Goal: Information Seeking & Learning: Learn about a topic

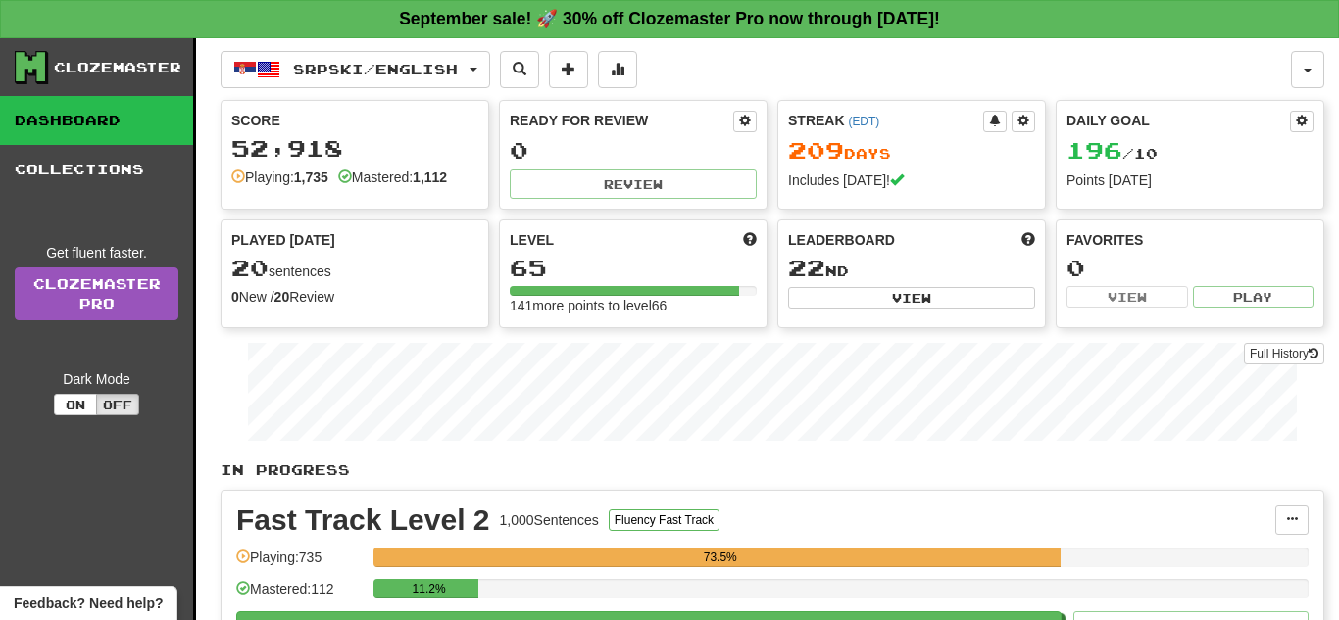
scroll to position [65, 0]
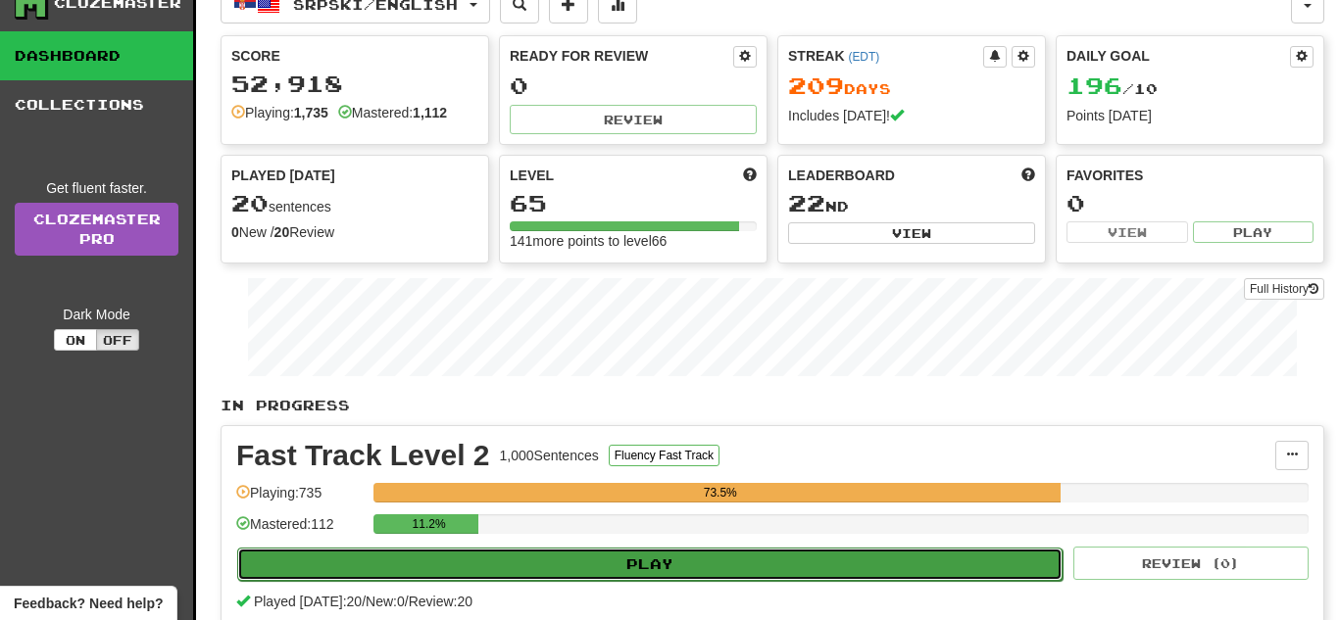
click at [750, 568] on button "Play" at bounding box center [649, 564] width 825 height 33
select select "**"
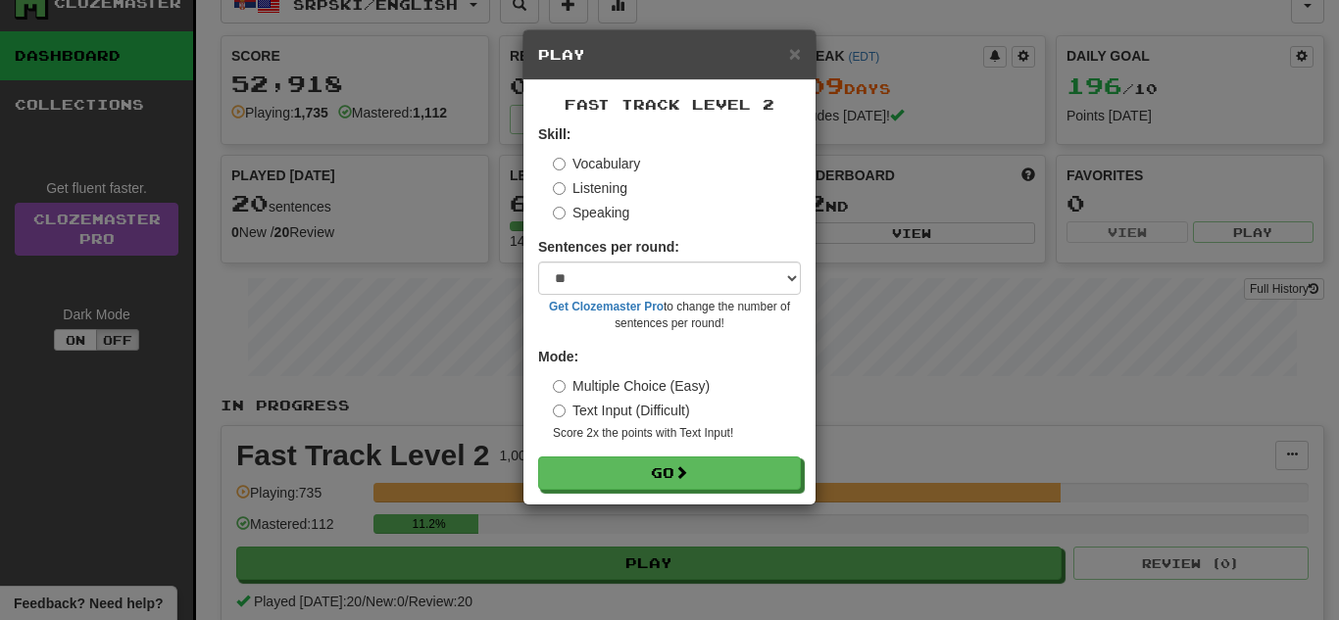
click at [597, 218] on label "Speaking" at bounding box center [591, 213] width 76 height 20
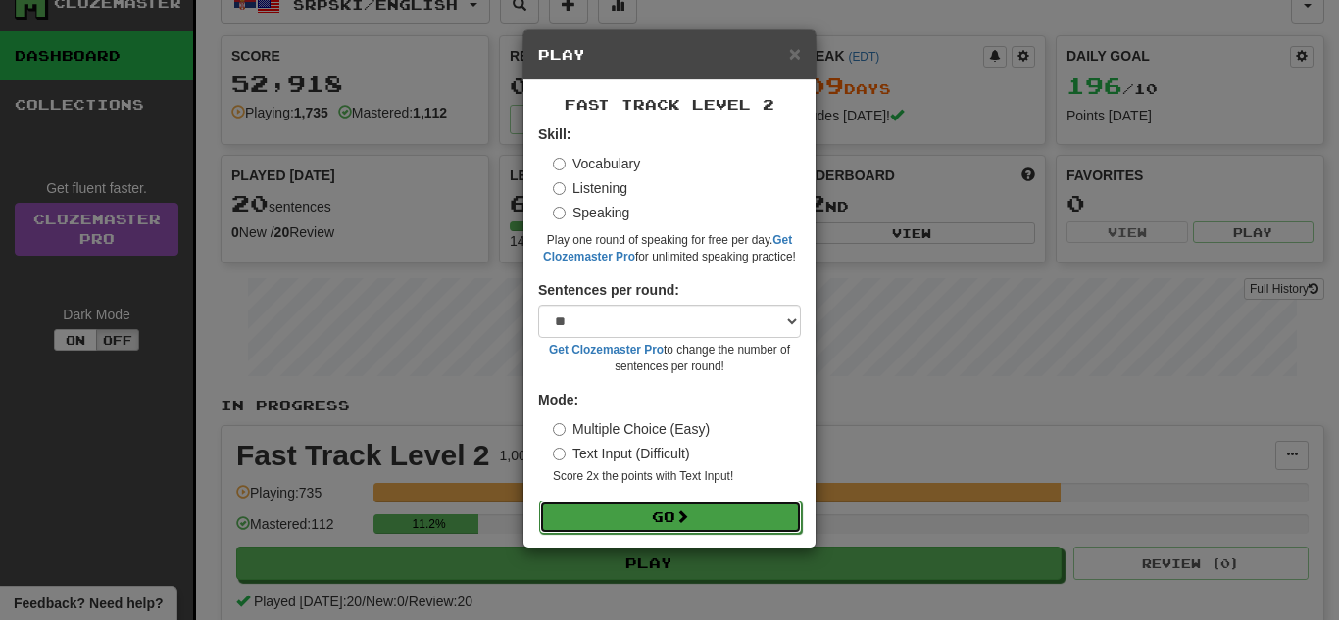
click at [669, 504] on button "Go" at bounding box center [670, 517] width 263 height 33
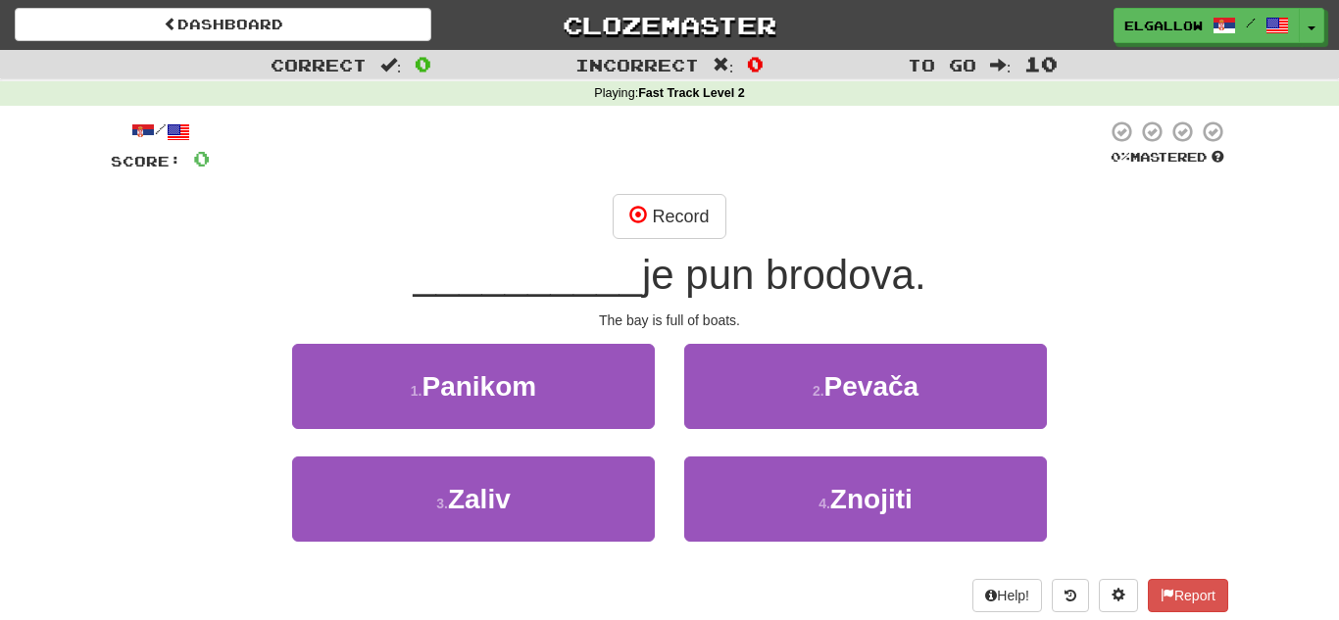
click at [384, 544] on div "3 . Zaliv" at bounding box center [473, 513] width 392 height 113
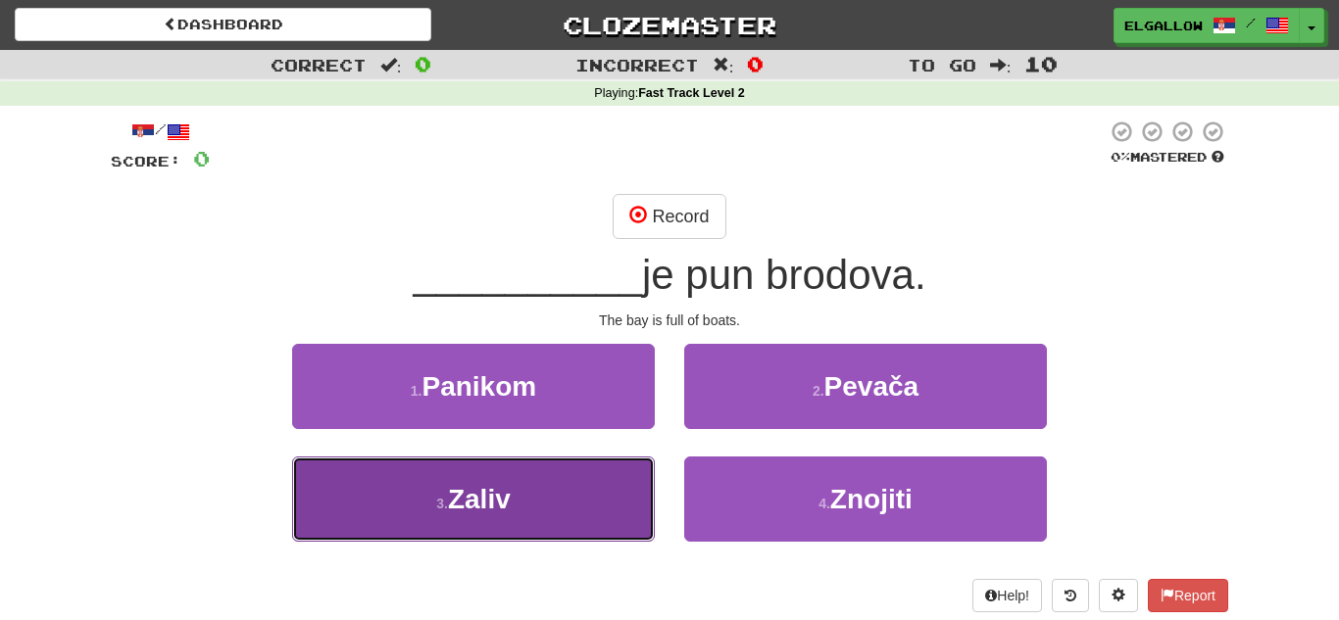
click at [515, 492] on button "3 . Zaliv" at bounding box center [473, 499] width 363 height 85
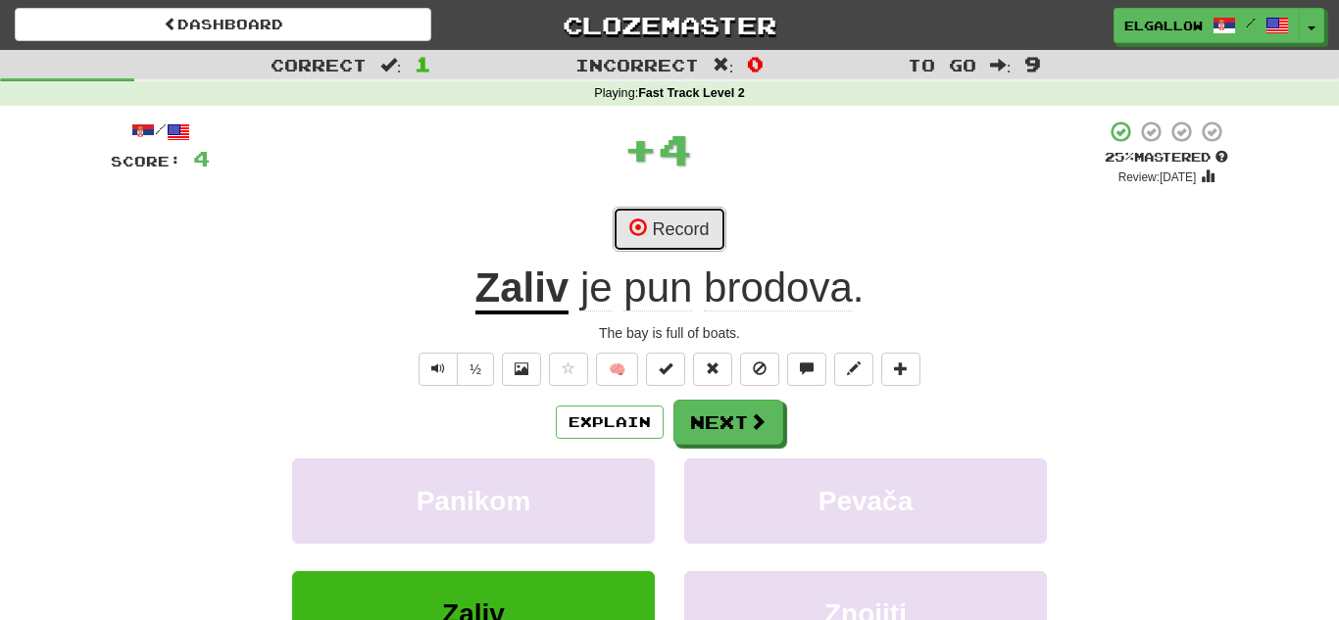
click at [707, 229] on button "Record" at bounding box center [668, 229] width 113 height 45
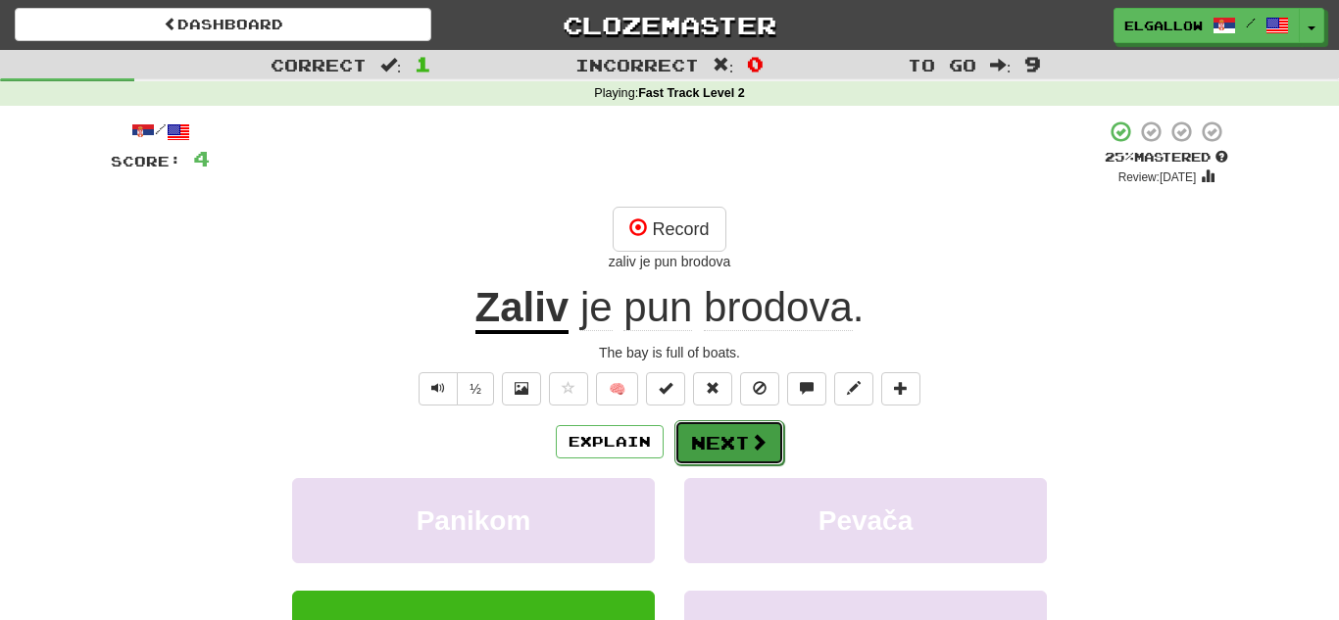
click at [723, 437] on button "Next" at bounding box center [729, 442] width 110 height 45
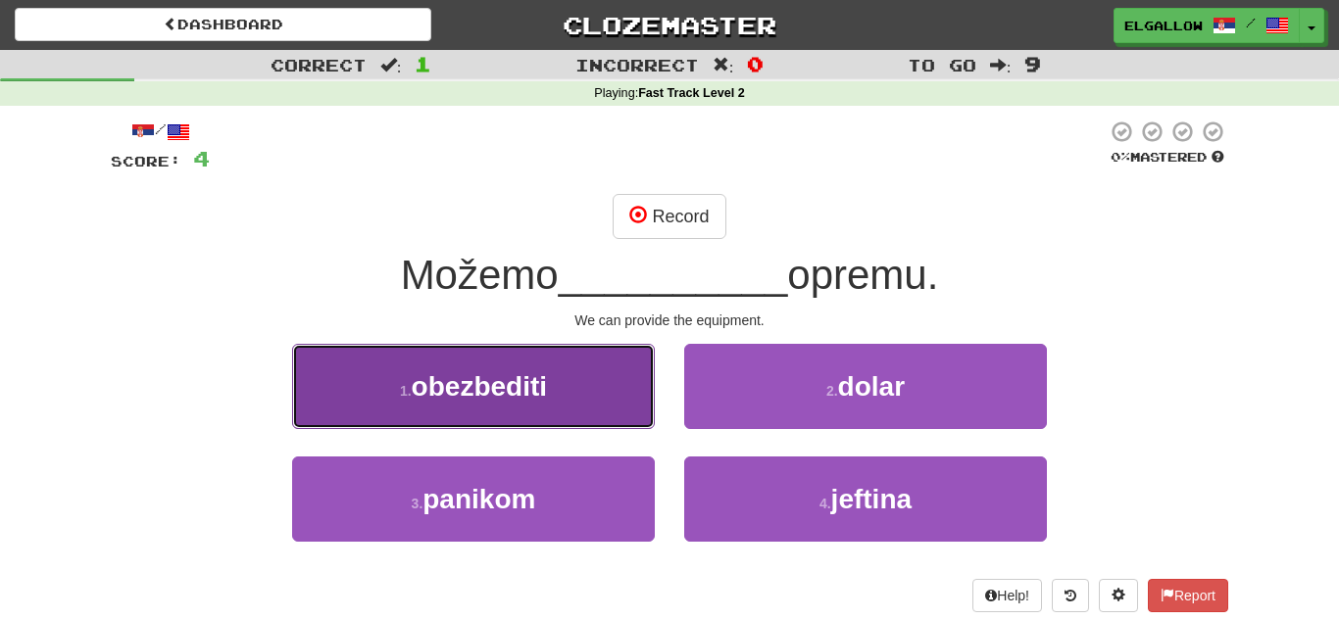
click at [421, 365] on button "1 . obezbediti" at bounding box center [473, 386] width 363 height 85
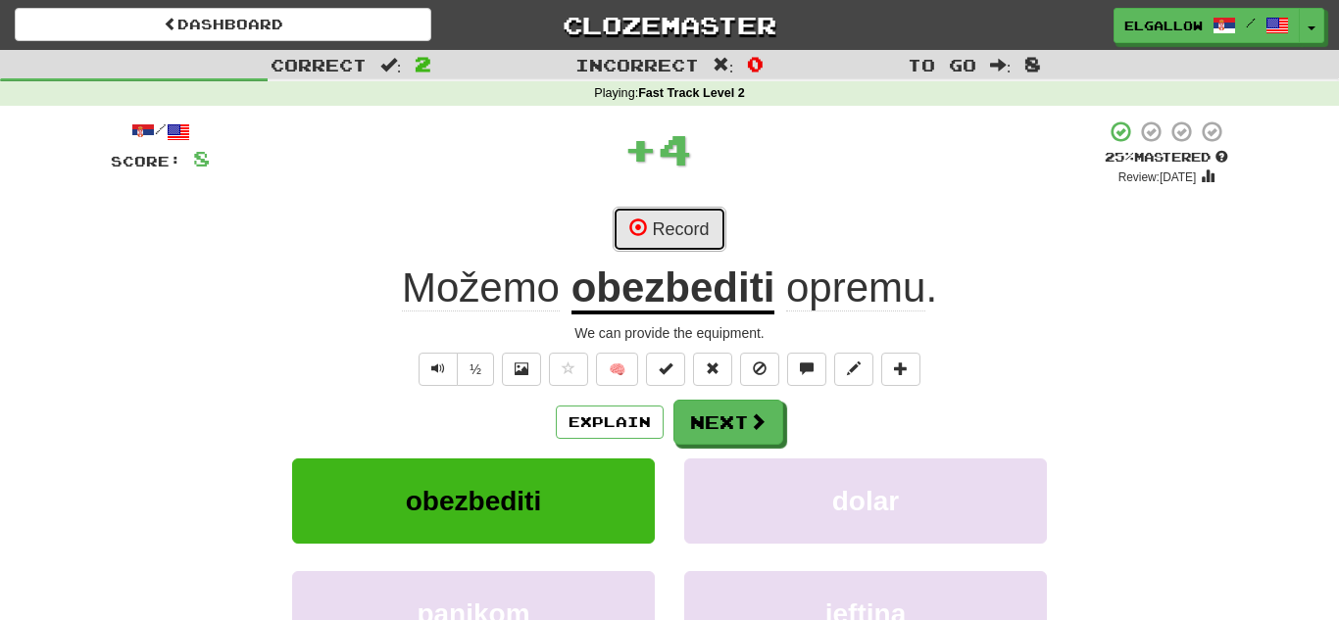
click at [719, 235] on button "Record" at bounding box center [668, 229] width 113 height 45
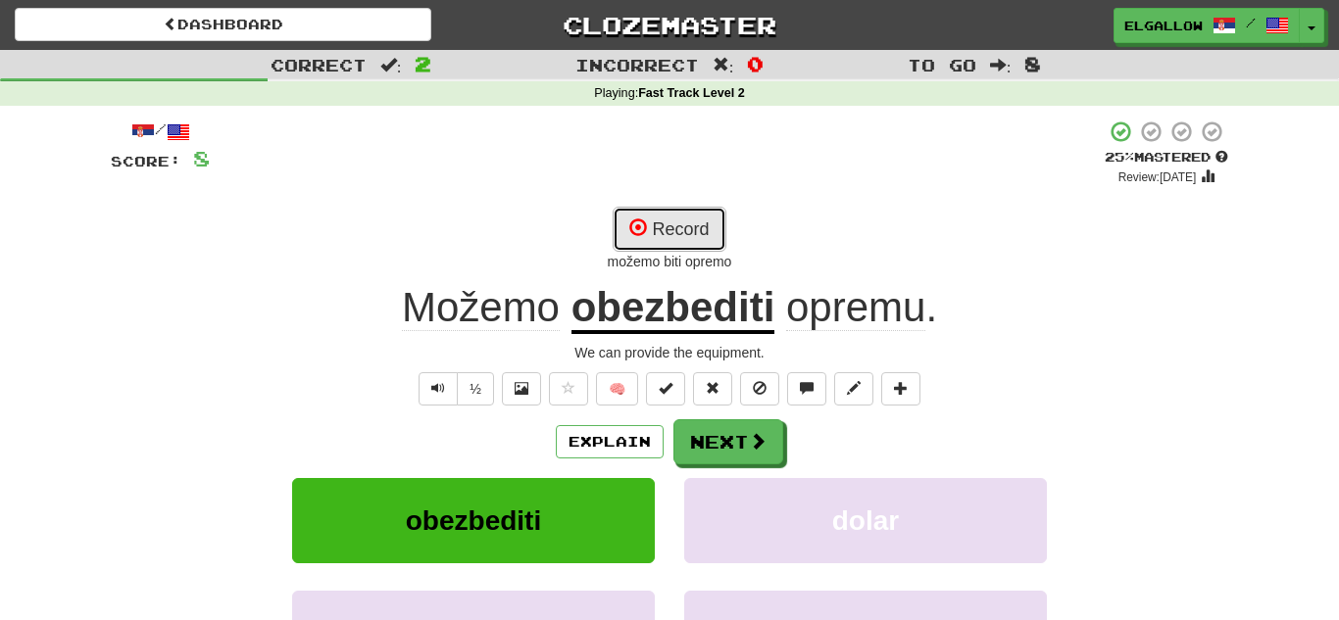
click at [627, 248] on button "Record" at bounding box center [668, 229] width 113 height 45
click at [697, 233] on button "Record" at bounding box center [668, 229] width 113 height 45
click at [661, 248] on button "Record" at bounding box center [668, 229] width 113 height 45
click at [698, 222] on button "Record" at bounding box center [668, 229] width 113 height 45
click at [669, 239] on button "Record" at bounding box center [668, 229] width 113 height 45
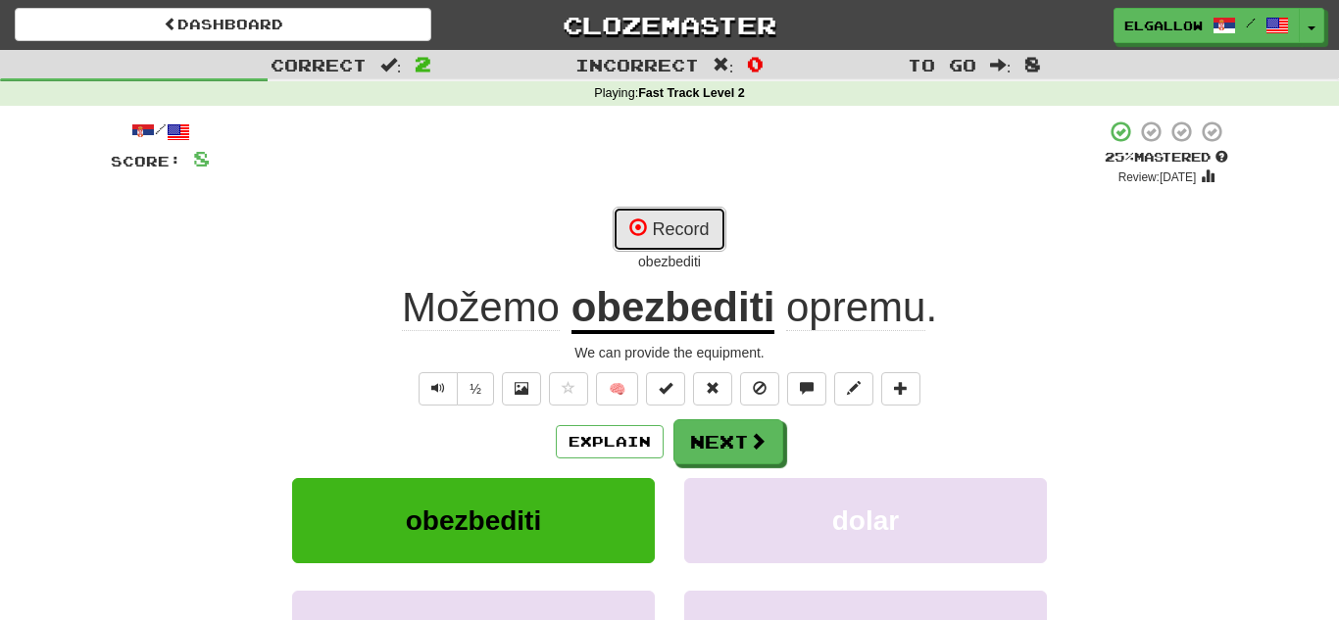
click at [706, 228] on button "Record" at bounding box center [668, 229] width 113 height 45
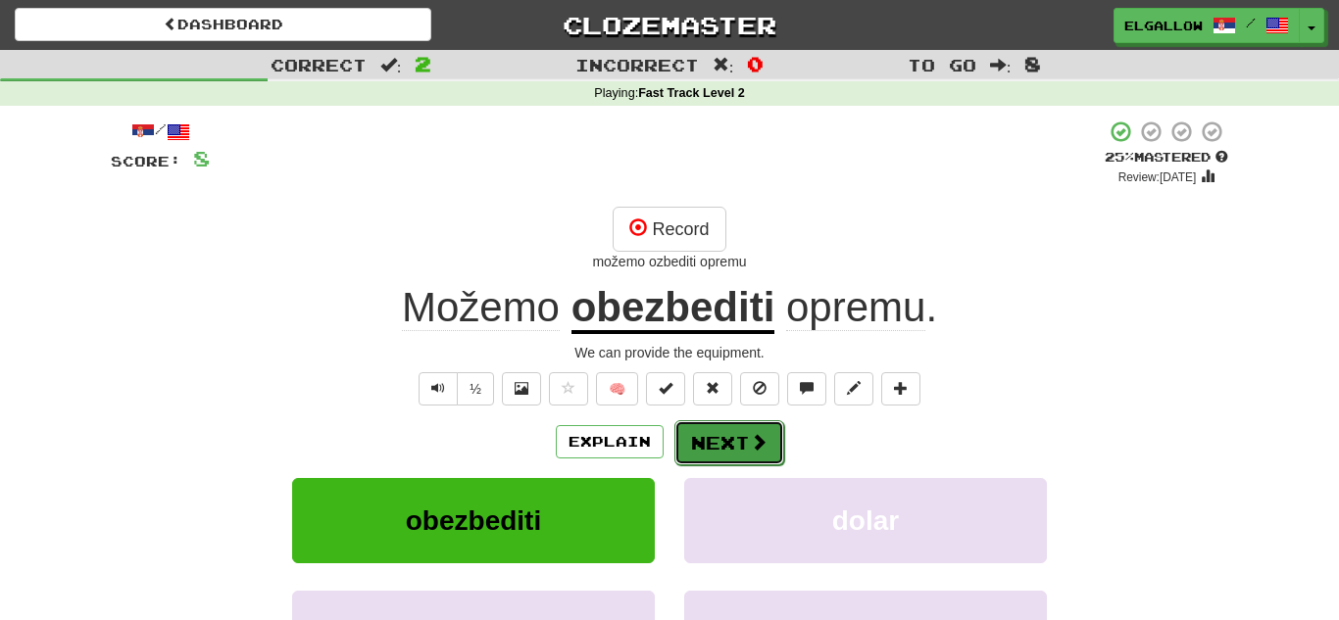
click at [733, 430] on button "Next" at bounding box center [729, 442] width 110 height 45
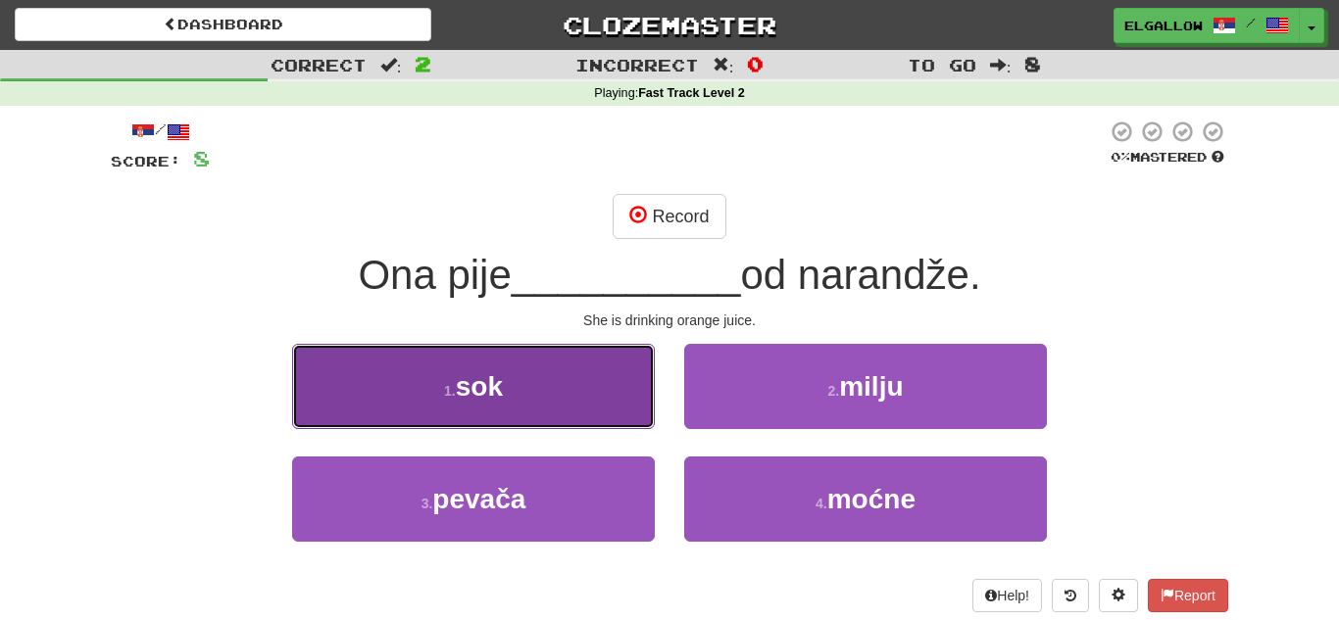
click at [450, 415] on button "1 . sok" at bounding box center [473, 386] width 363 height 85
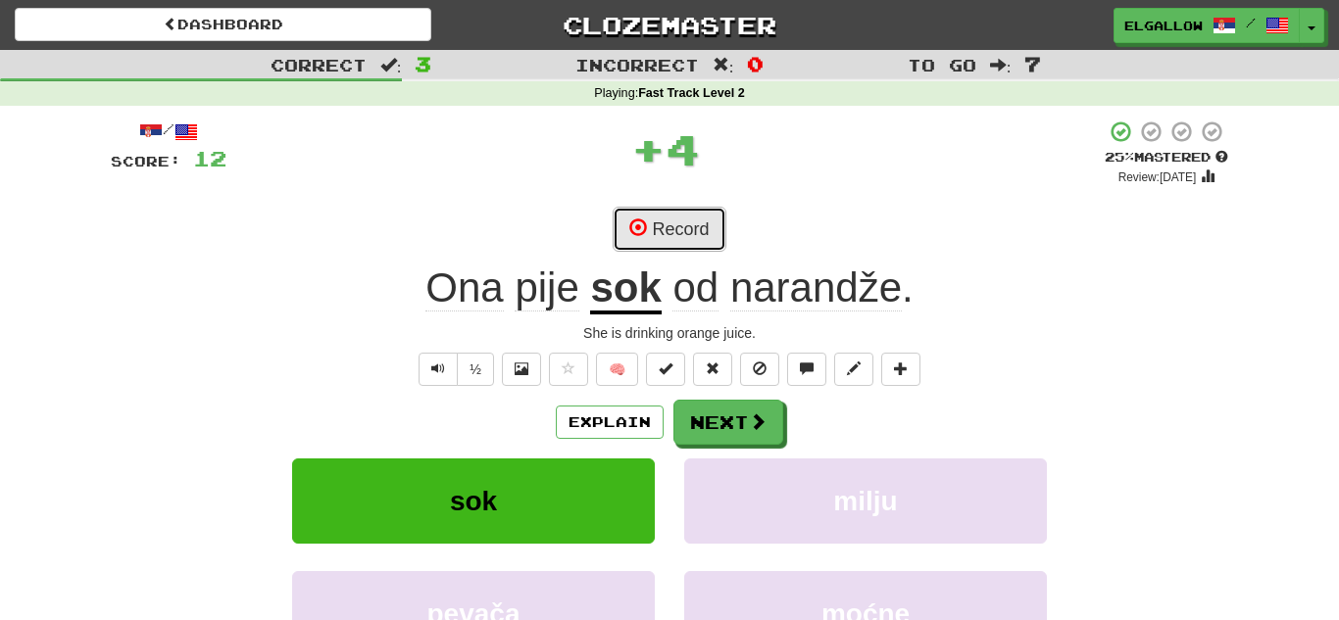
click at [694, 207] on button "Record" at bounding box center [668, 229] width 113 height 45
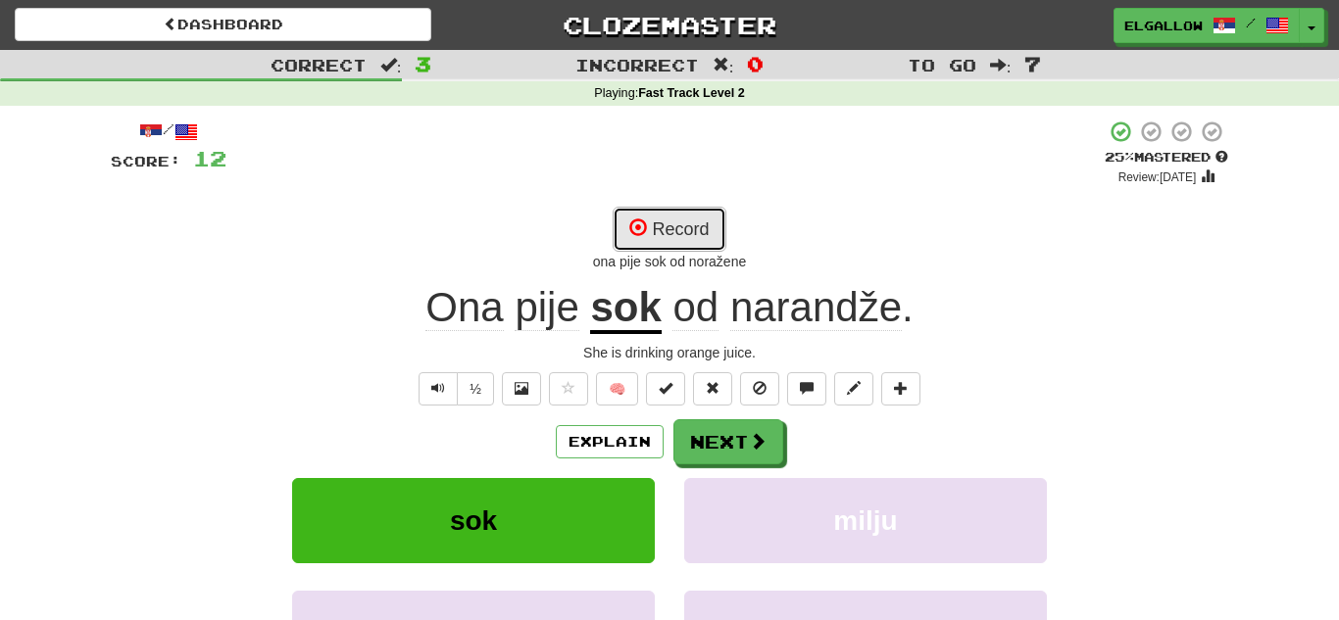
click at [699, 218] on button "Record" at bounding box center [668, 229] width 113 height 45
click at [687, 231] on button "Record" at bounding box center [668, 229] width 113 height 45
click at [716, 227] on button "Record" at bounding box center [668, 229] width 113 height 45
click at [704, 218] on button "Record" at bounding box center [668, 229] width 113 height 45
click at [680, 222] on button "Record" at bounding box center [668, 229] width 113 height 45
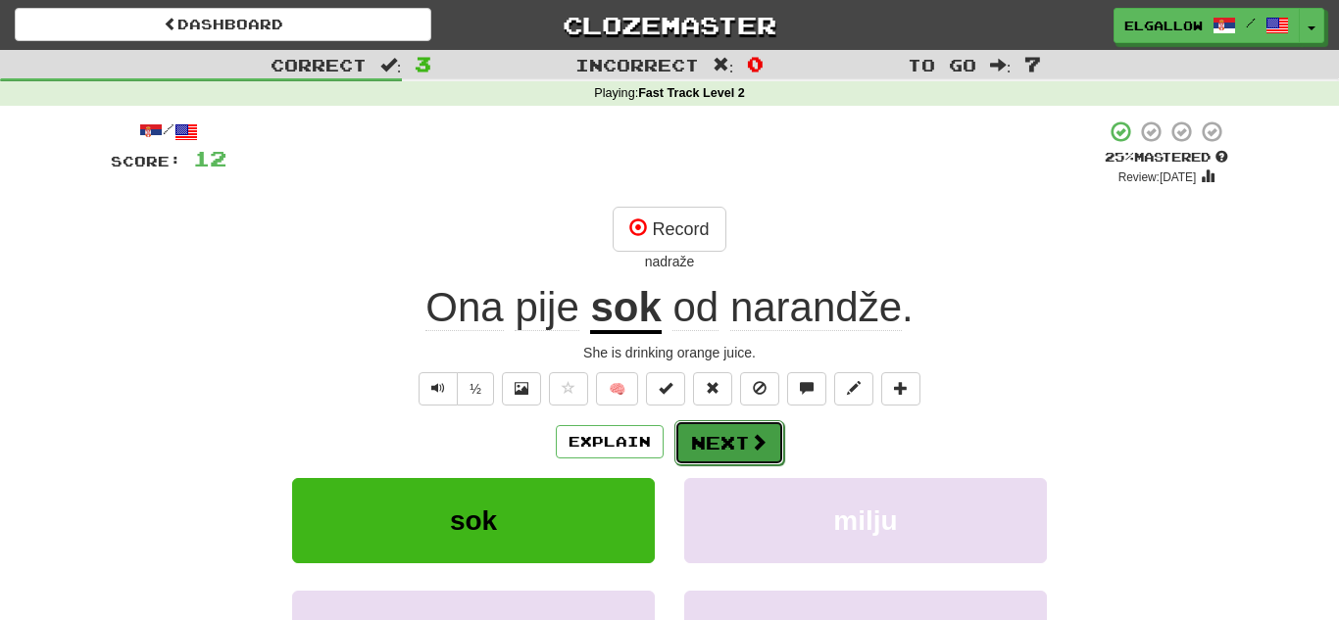
click at [739, 440] on button "Next" at bounding box center [729, 442] width 110 height 45
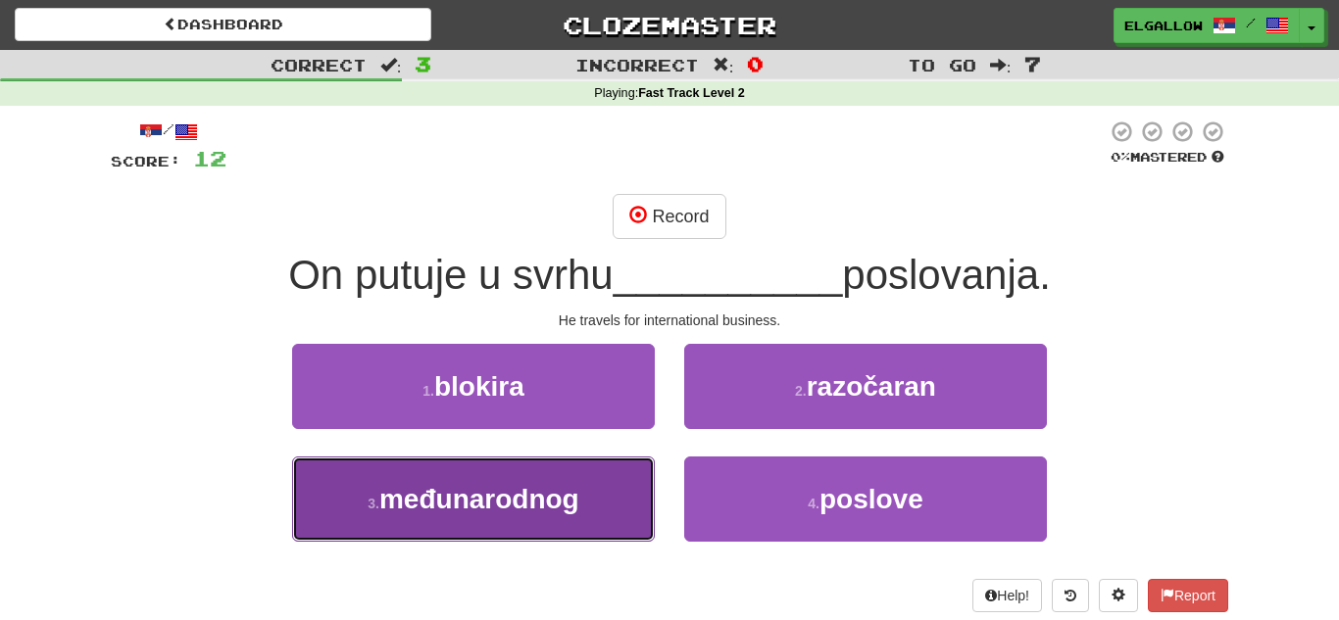
click at [512, 501] on span "međunarodnog" at bounding box center [479, 499] width 200 height 30
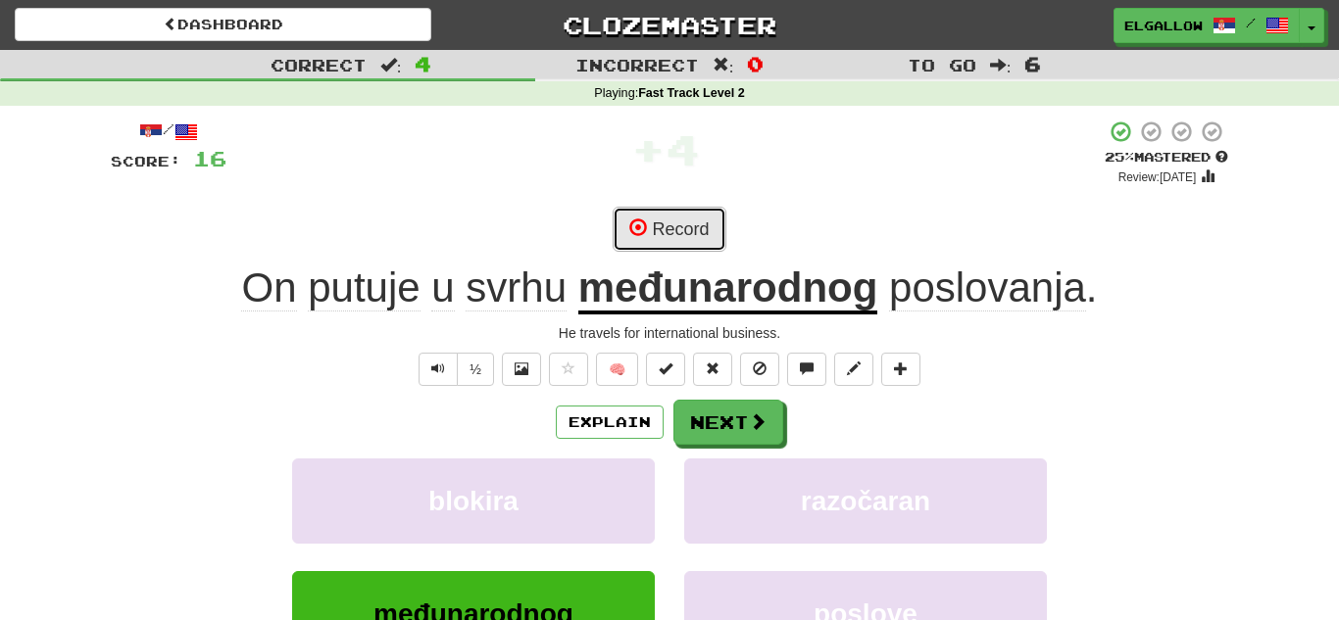
click at [697, 245] on button "Record" at bounding box center [668, 229] width 113 height 45
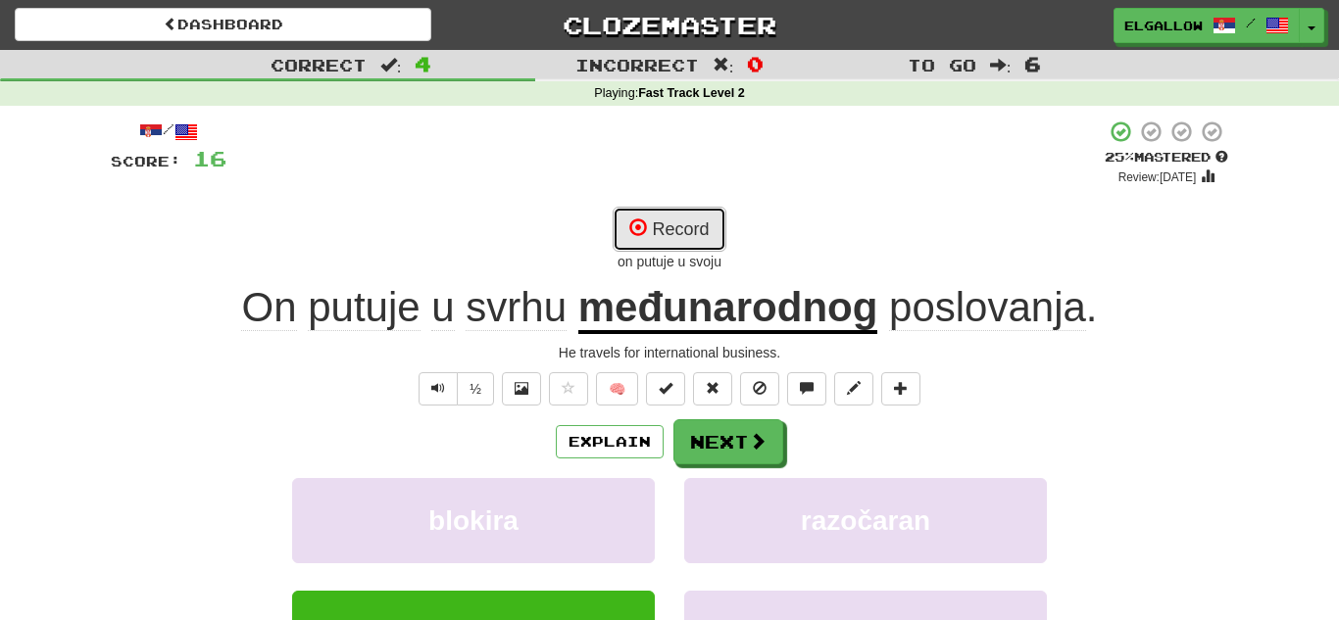
click at [664, 232] on button "Record" at bounding box center [668, 229] width 113 height 45
click at [685, 219] on button "Record" at bounding box center [668, 229] width 113 height 45
click at [676, 220] on button "Record" at bounding box center [668, 229] width 113 height 45
click at [669, 224] on button "Record" at bounding box center [668, 229] width 113 height 45
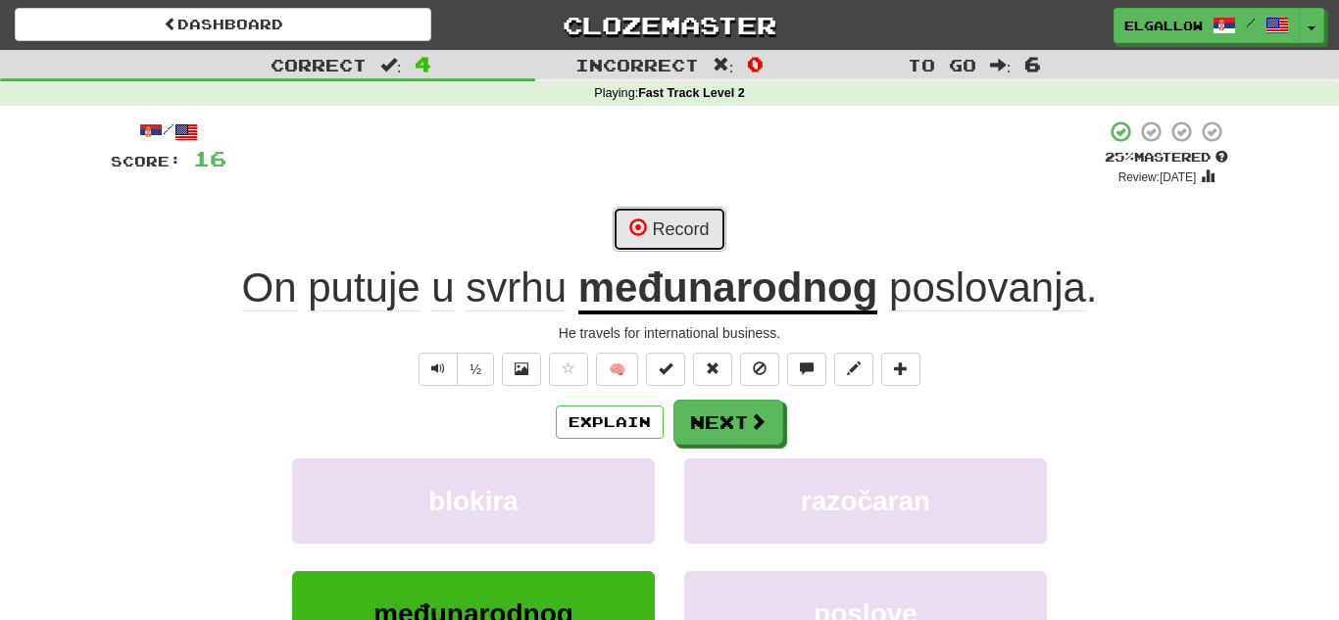
click at [669, 224] on button "Record" at bounding box center [668, 229] width 113 height 45
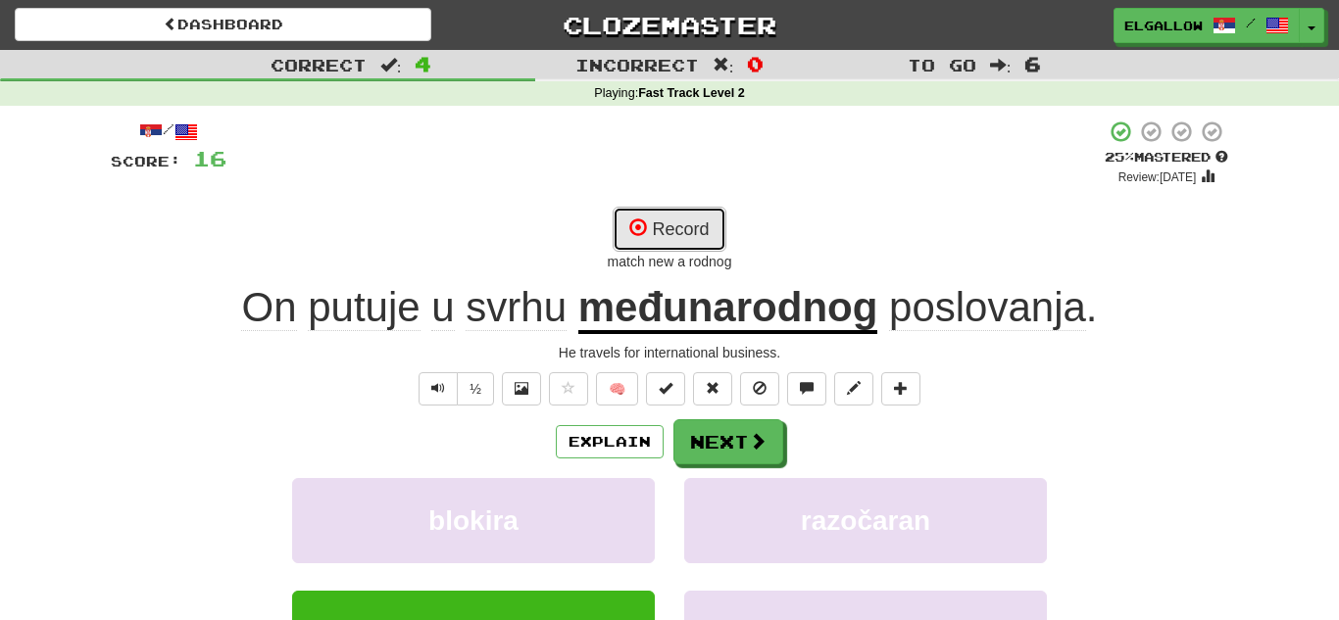
click at [669, 224] on button "Record" at bounding box center [668, 229] width 113 height 45
click at [674, 236] on button "Record" at bounding box center [668, 229] width 113 height 45
click at [682, 229] on button "Record" at bounding box center [668, 229] width 113 height 45
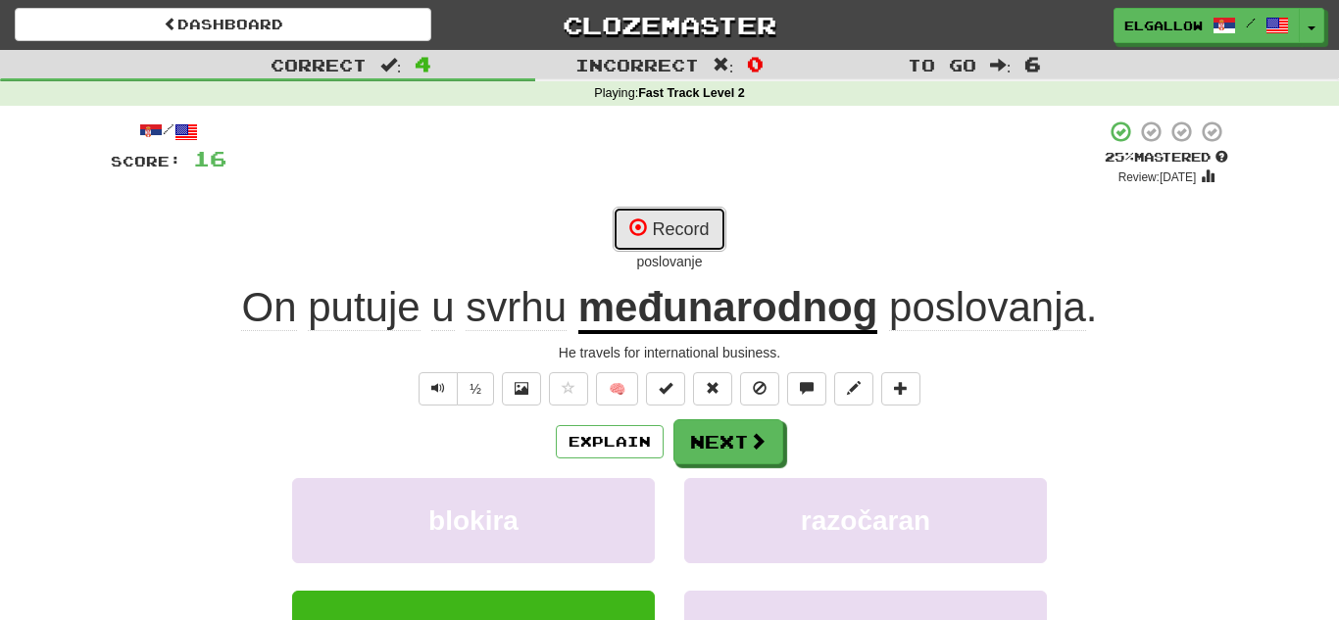
click at [693, 237] on button "Record" at bounding box center [668, 229] width 113 height 45
click at [677, 239] on button "Record" at bounding box center [668, 229] width 113 height 45
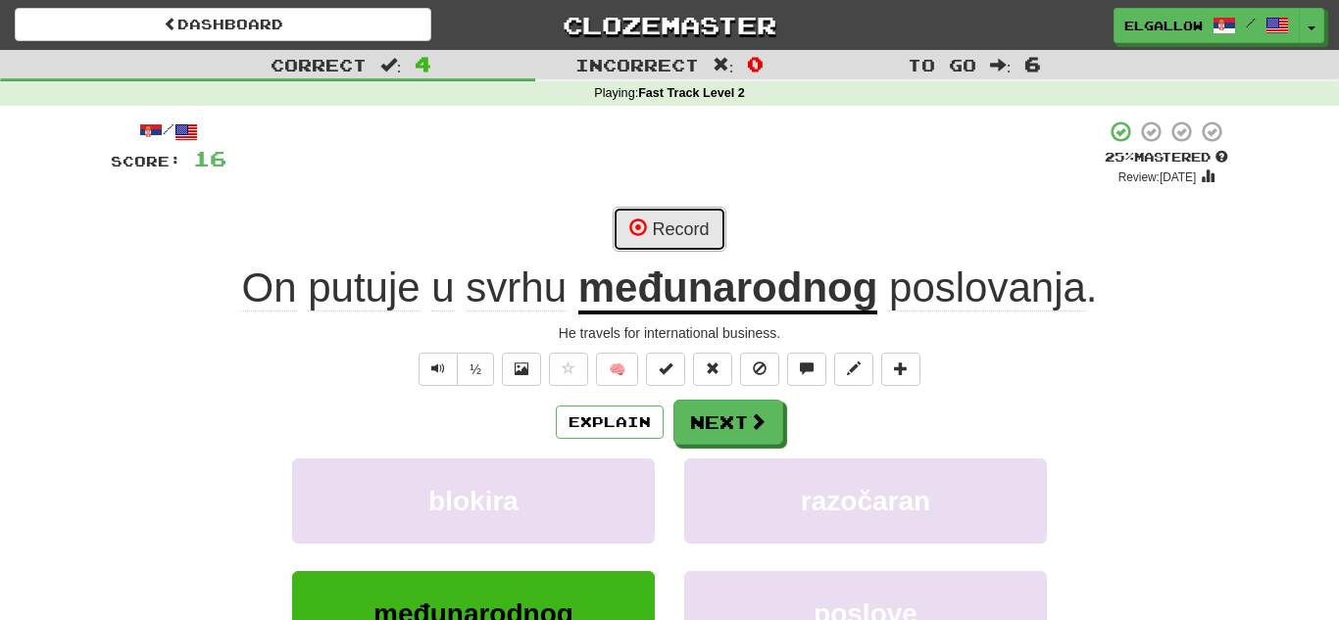
click at [667, 242] on button "Record" at bounding box center [668, 229] width 113 height 45
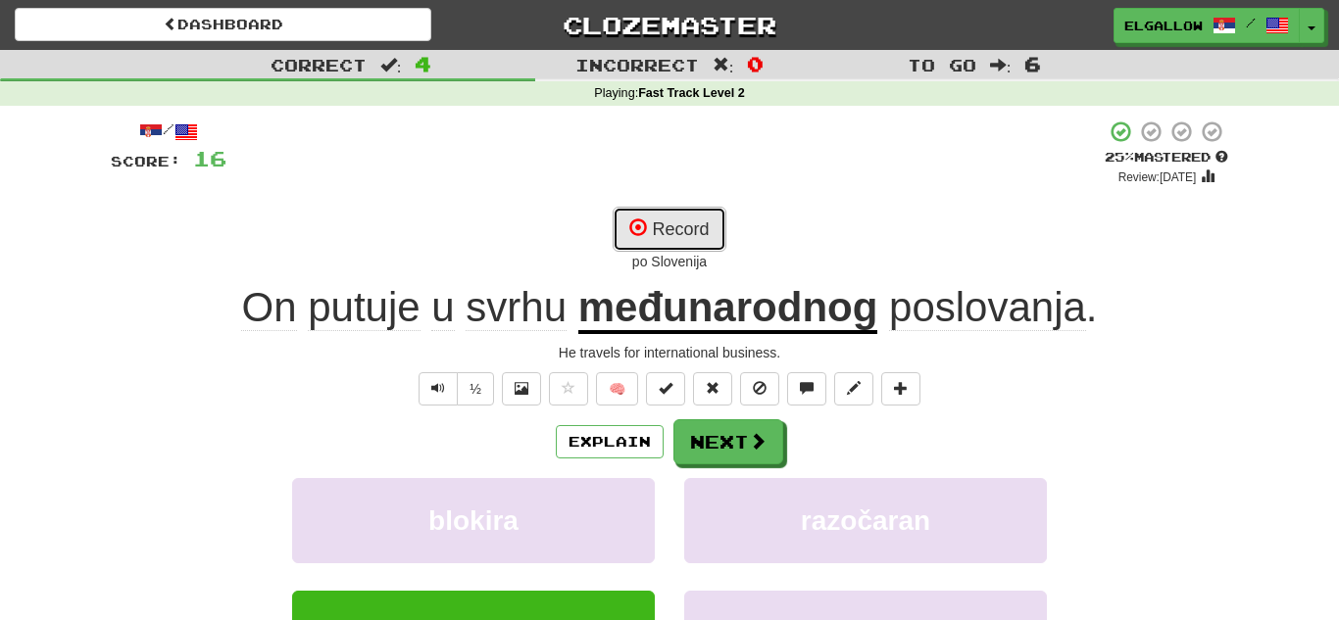
click at [667, 238] on button "Record" at bounding box center [668, 229] width 113 height 45
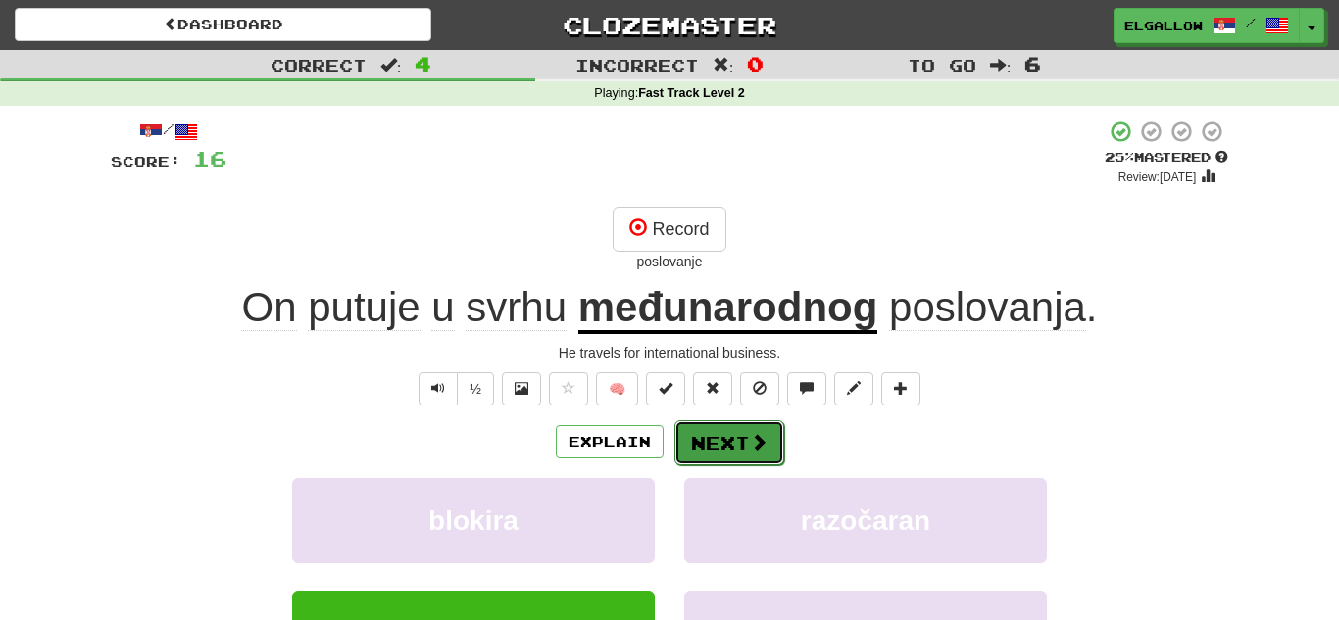
click at [727, 425] on button "Next" at bounding box center [729, 442] width 110 height 45
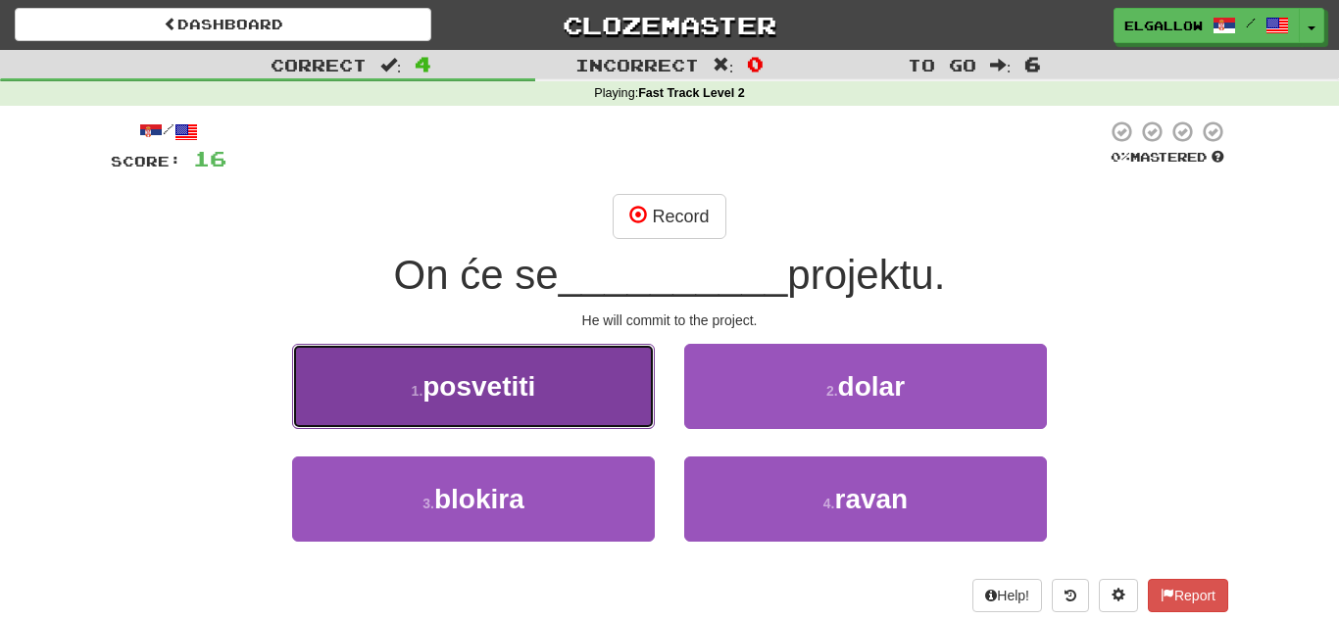
click at [490, 402] on span "posvetiti" at bounding box center [478, 386] width 113 height 30
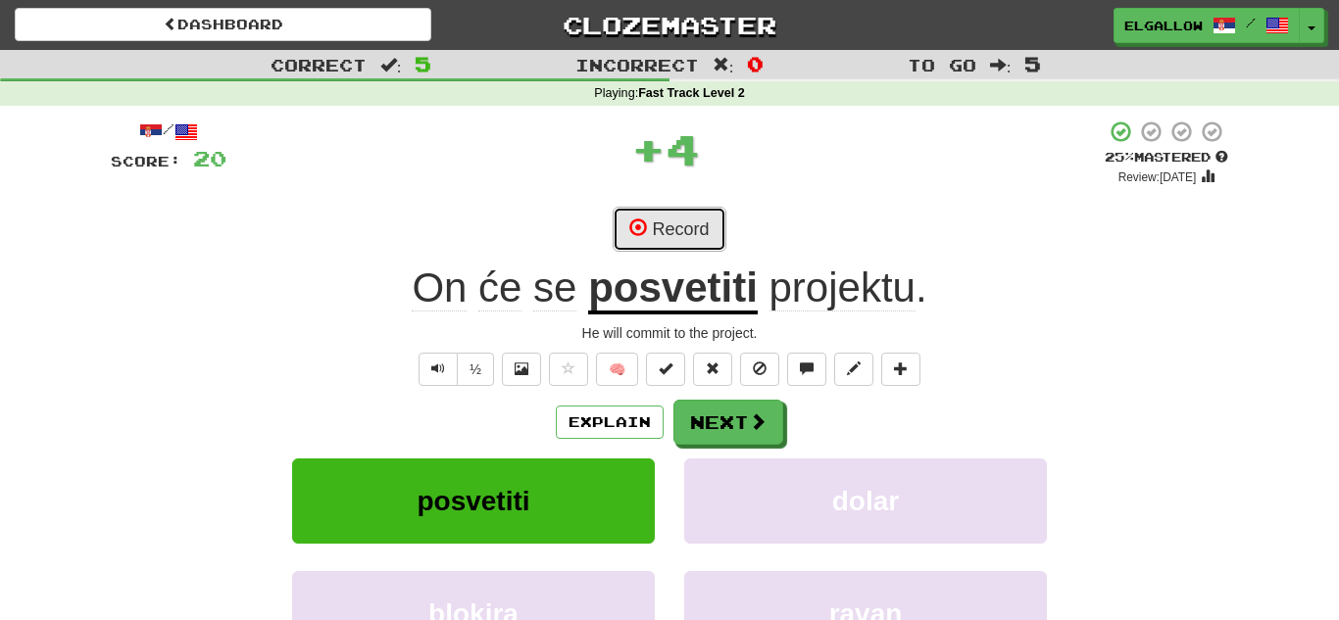
click at [715, 217] on button "Record" at bounding box center [668, 229] width 113 height 45
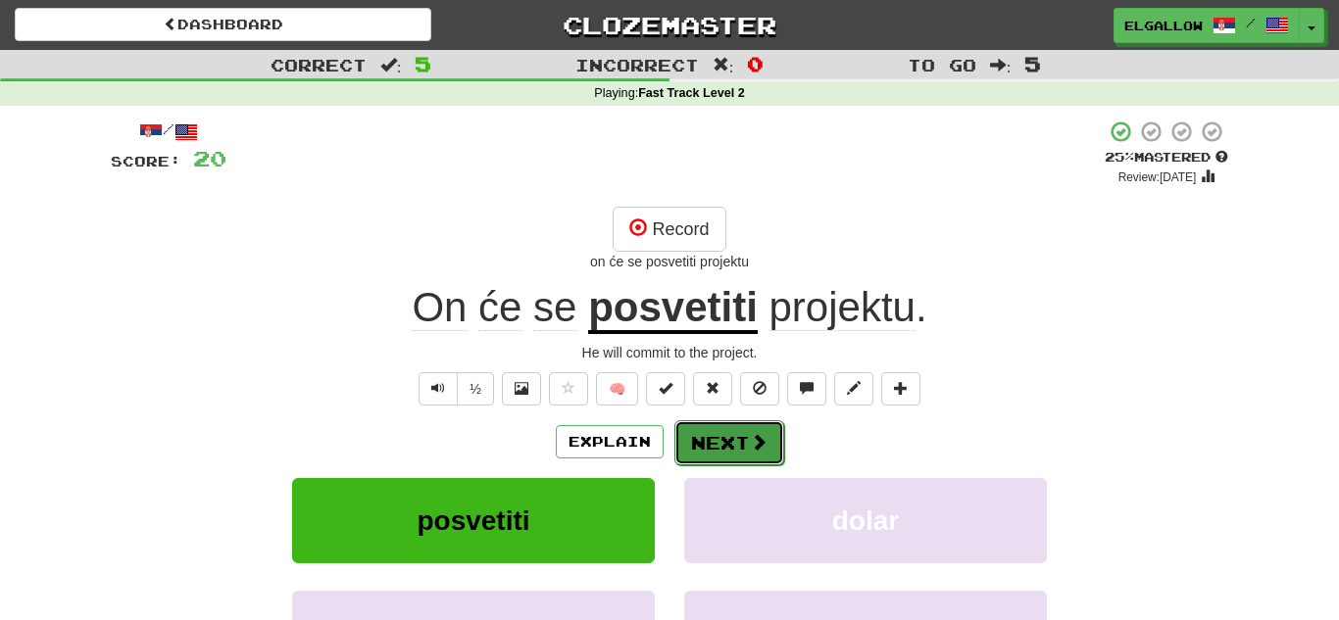
click at [717, 438] on button "Next" at bounding box center [729, 442] width 110 height 45
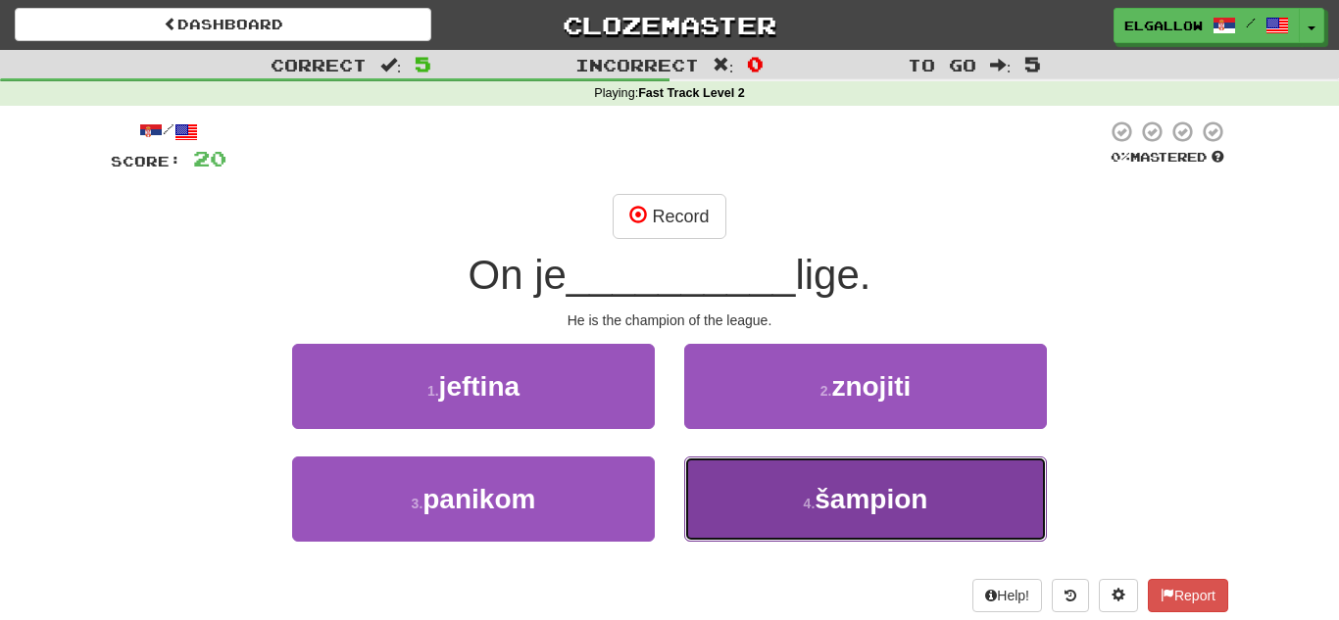
click at [961, 486] on button "4 . šampion" at bounding box center [865, 499] width 363 height 85
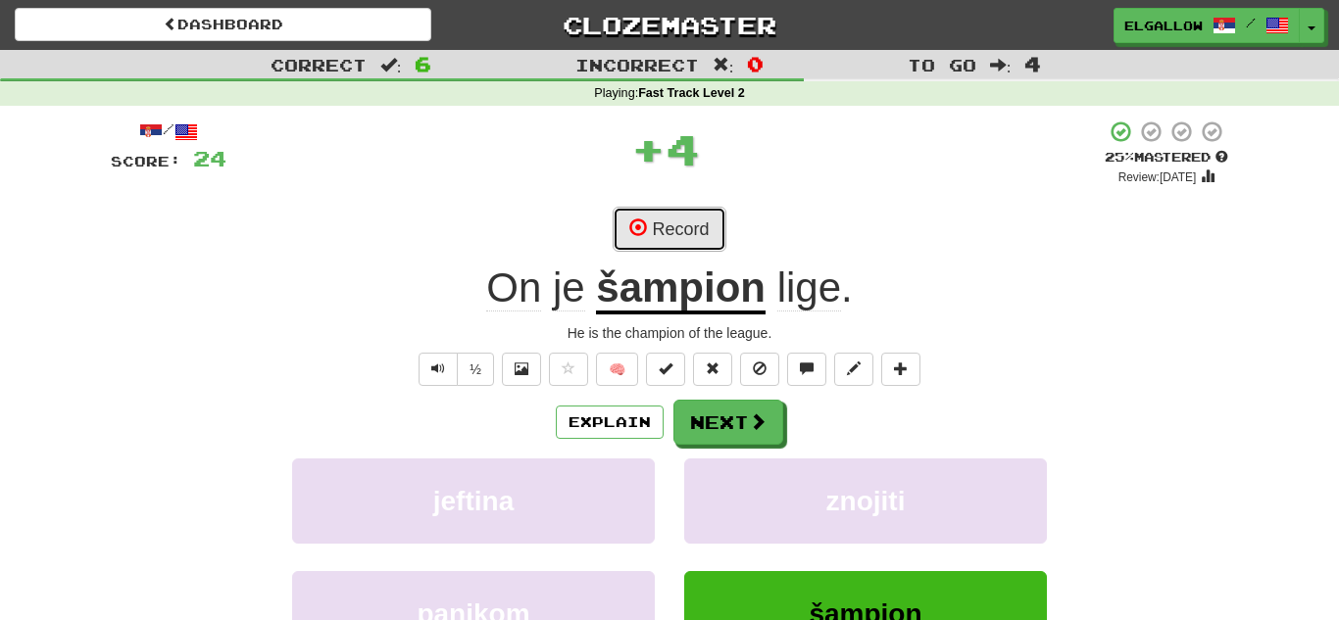
click at [677, 222] on button "Record" at bounding box center [668, 229] width 113 height 45
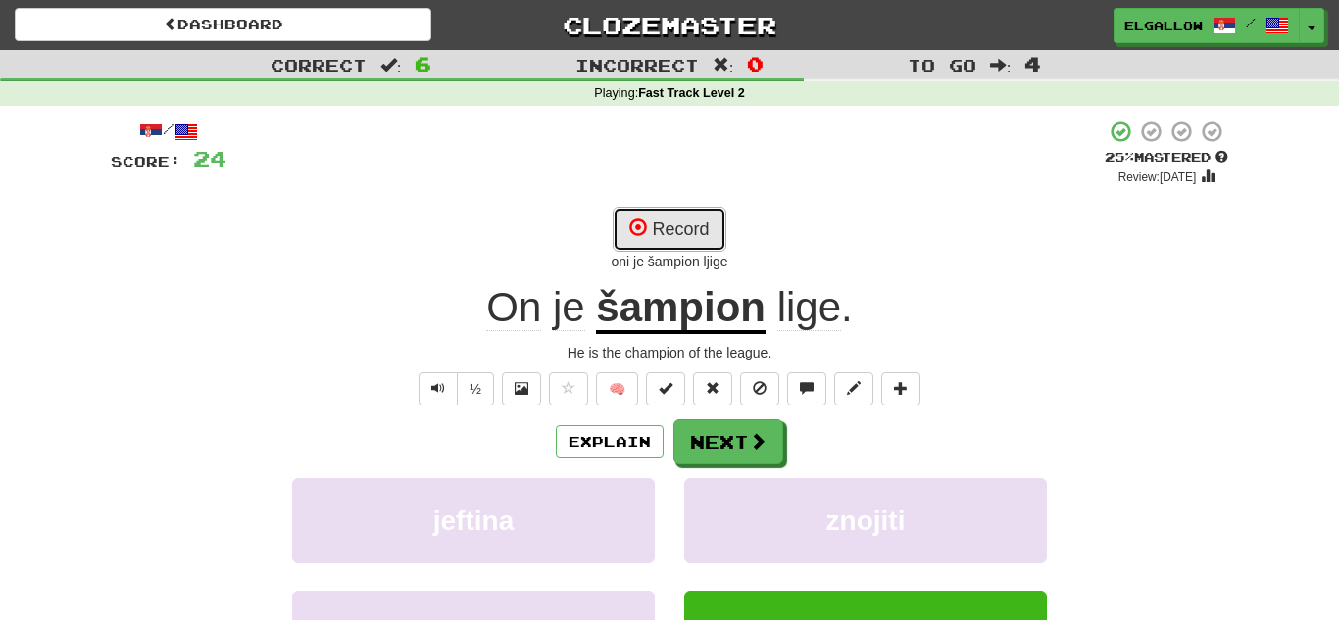
click at [652, 224] on button "Record" at bounding box center [668, 229] width 113 height 45
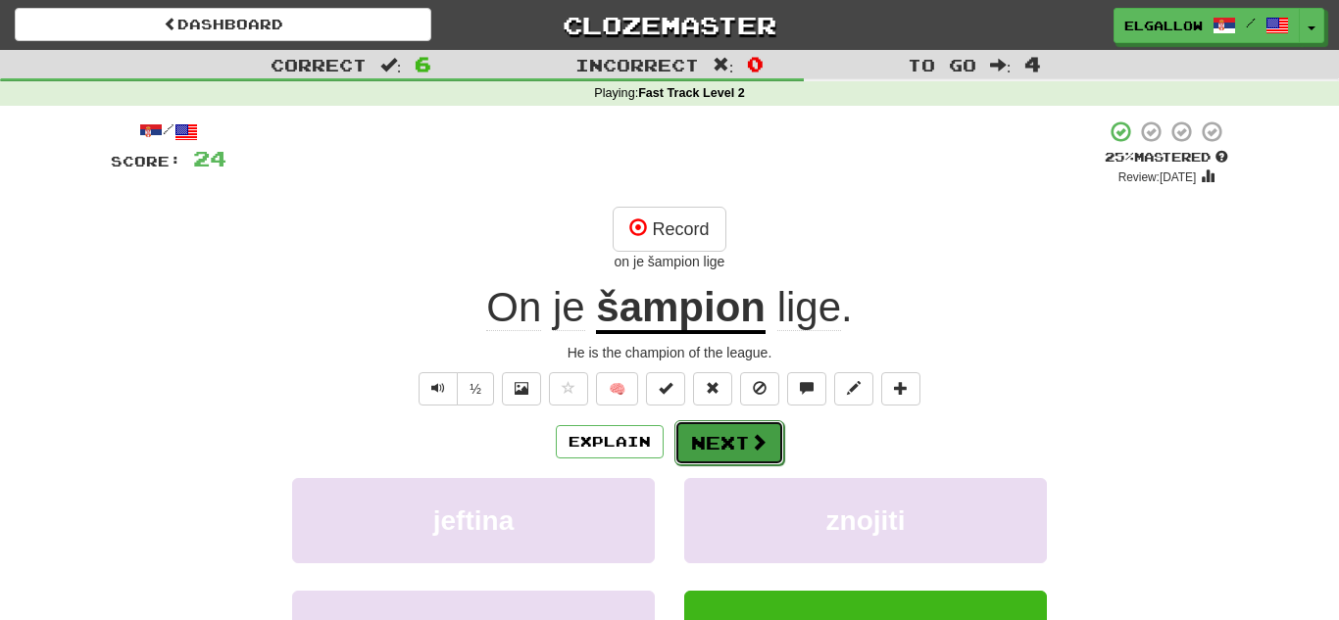
click at [767, 426] on button "Next" at bounding box center [729, 442] width 110 height 45
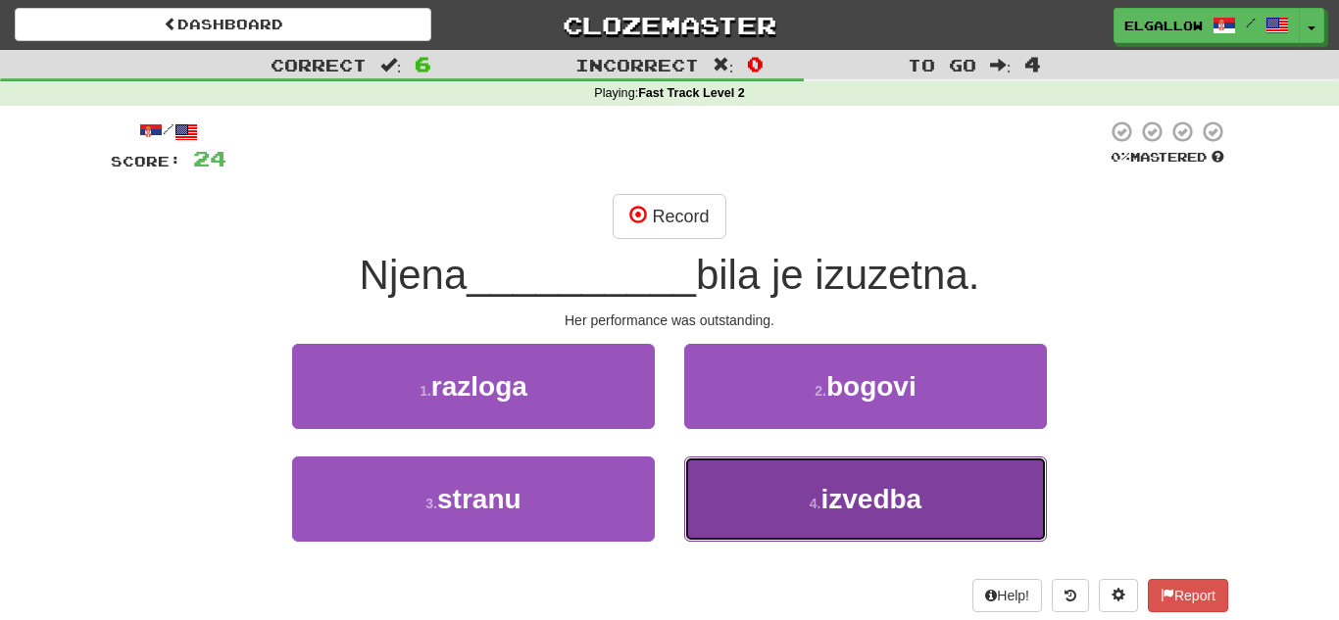
click at [888, 541] on button "4 . izvedba" at bounding box center [865, 499] width 363 height 85
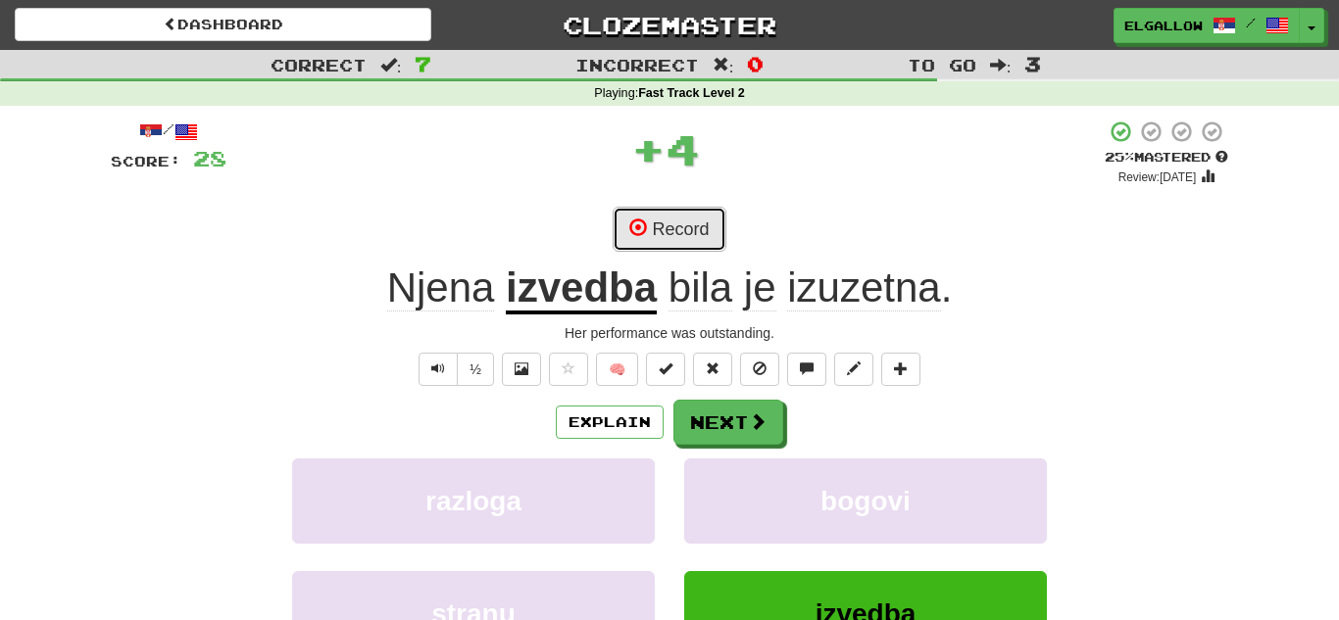
click at [691, 223] on button "Record" at bounding box center [668, 229] width 113 height 45
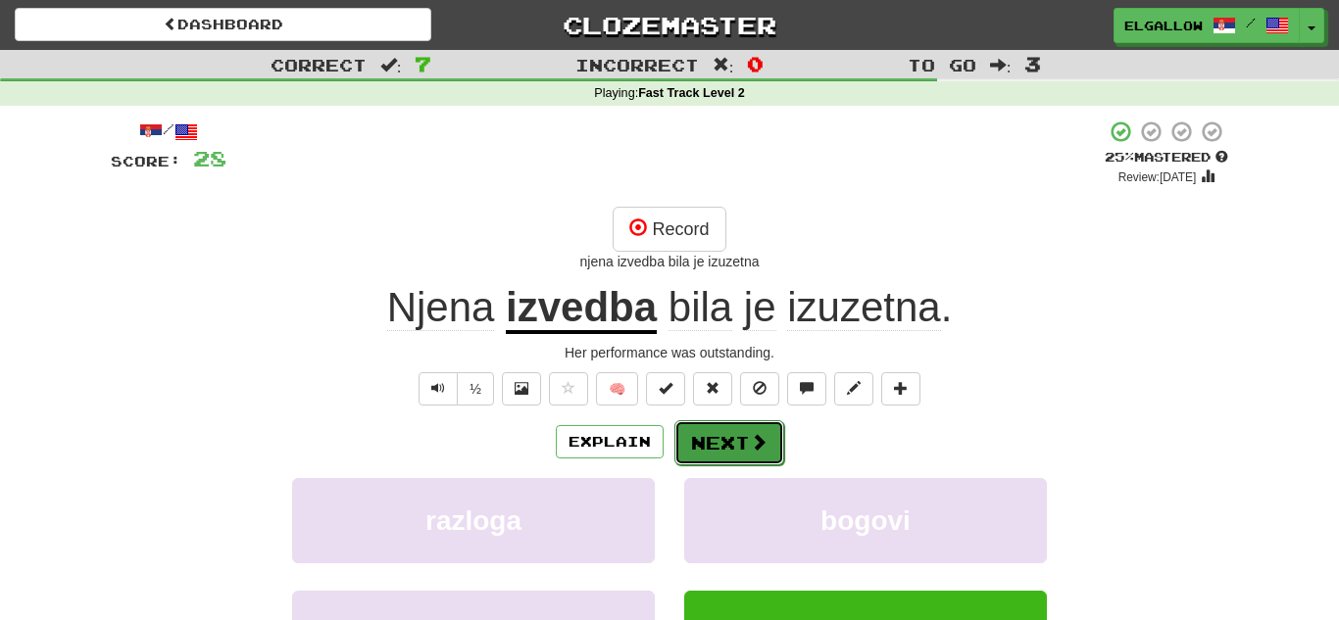
click at [724, 447] on button "Next" at bounding box center [729, 442] width 110 height 45
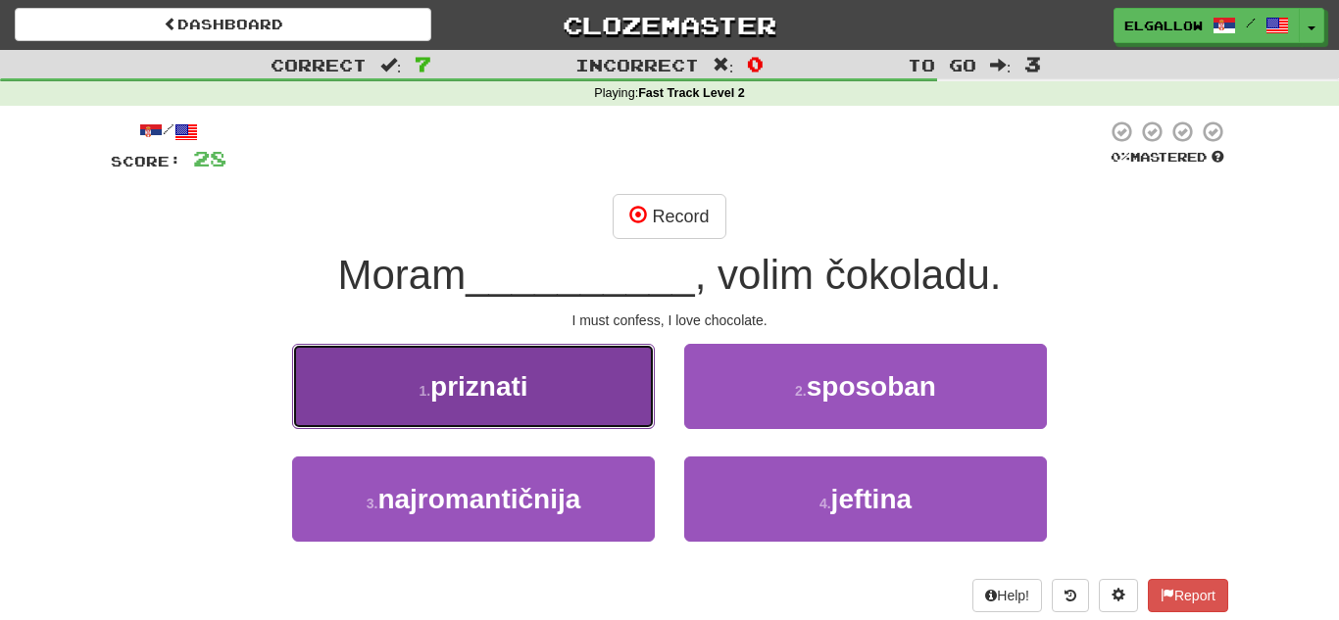
click at [380, 414] on button "1 . priznati" at bounding box center [473, 386] width 363 height 85
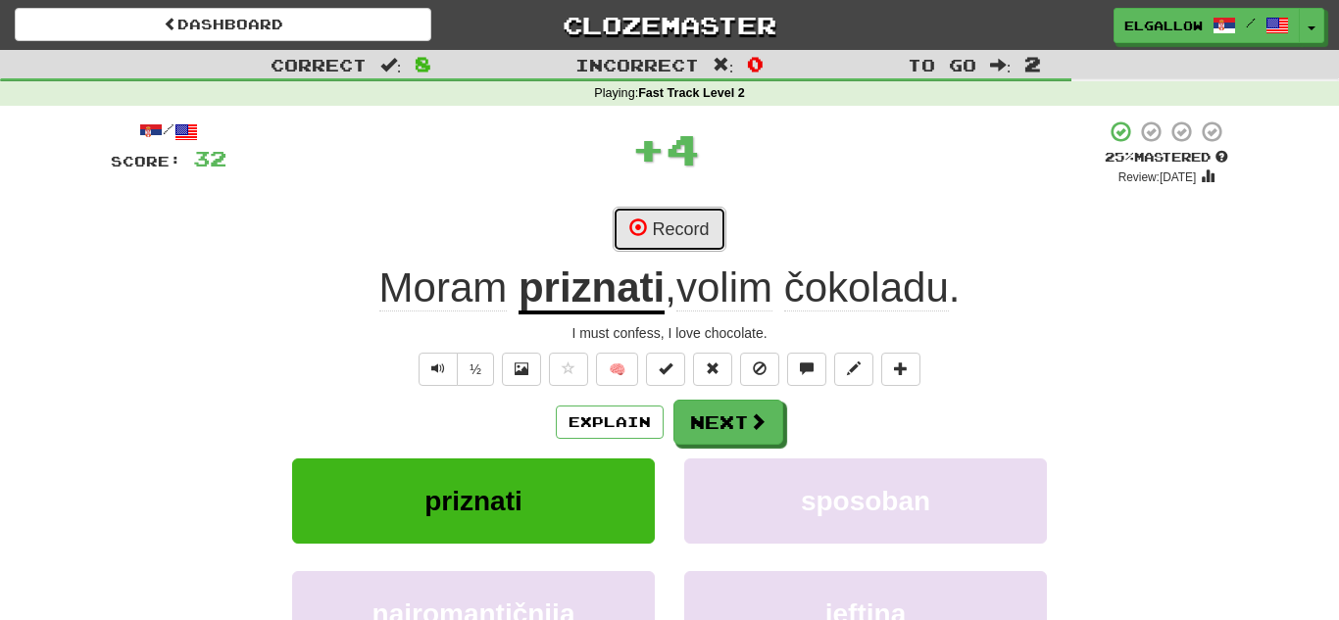
click at [710, 219] on button "Record" at bounding box center [668, 229] width 113 height 45
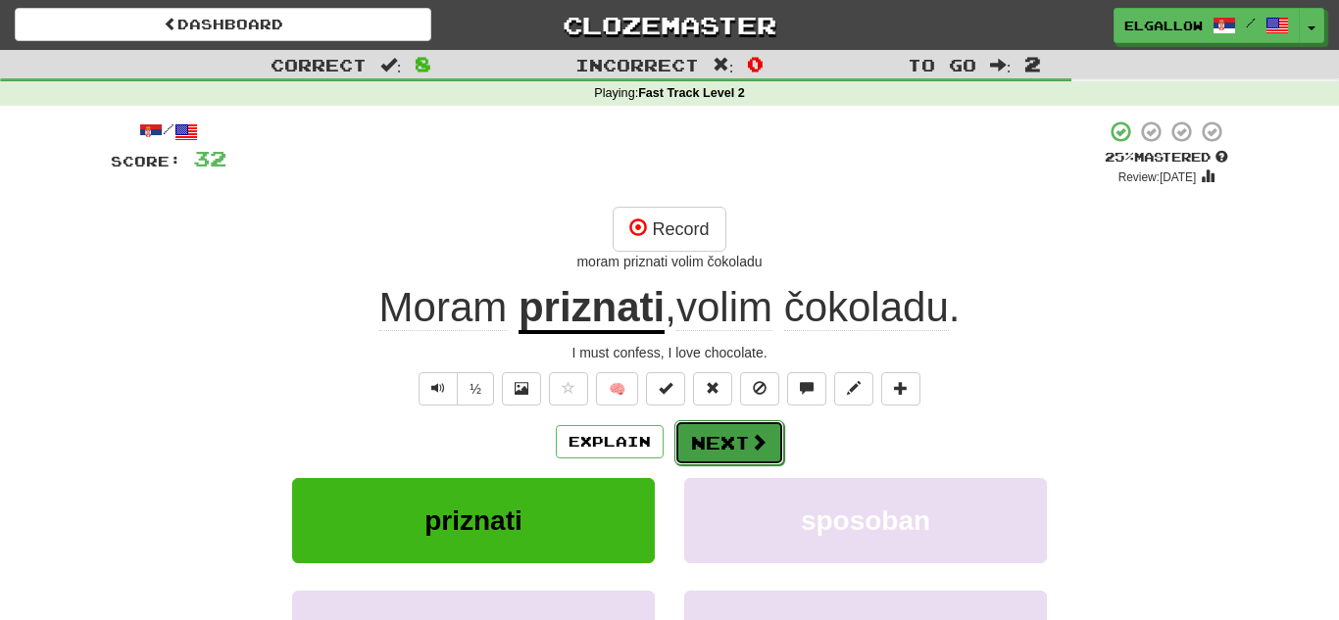
click at [738, 463] on button "Next" at bounding box center [729, 442] width 110 height 45
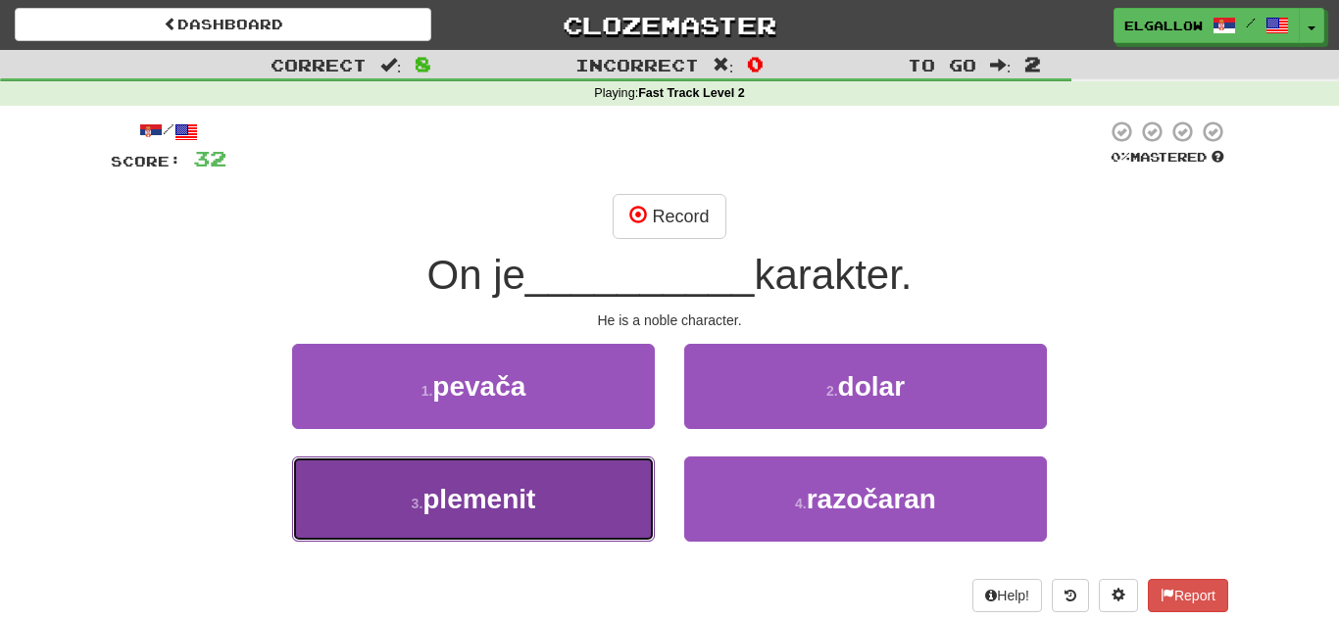
click at [311, 523] on button "3 . plemenit" at bounding box center [473, 499] width 363 height 85
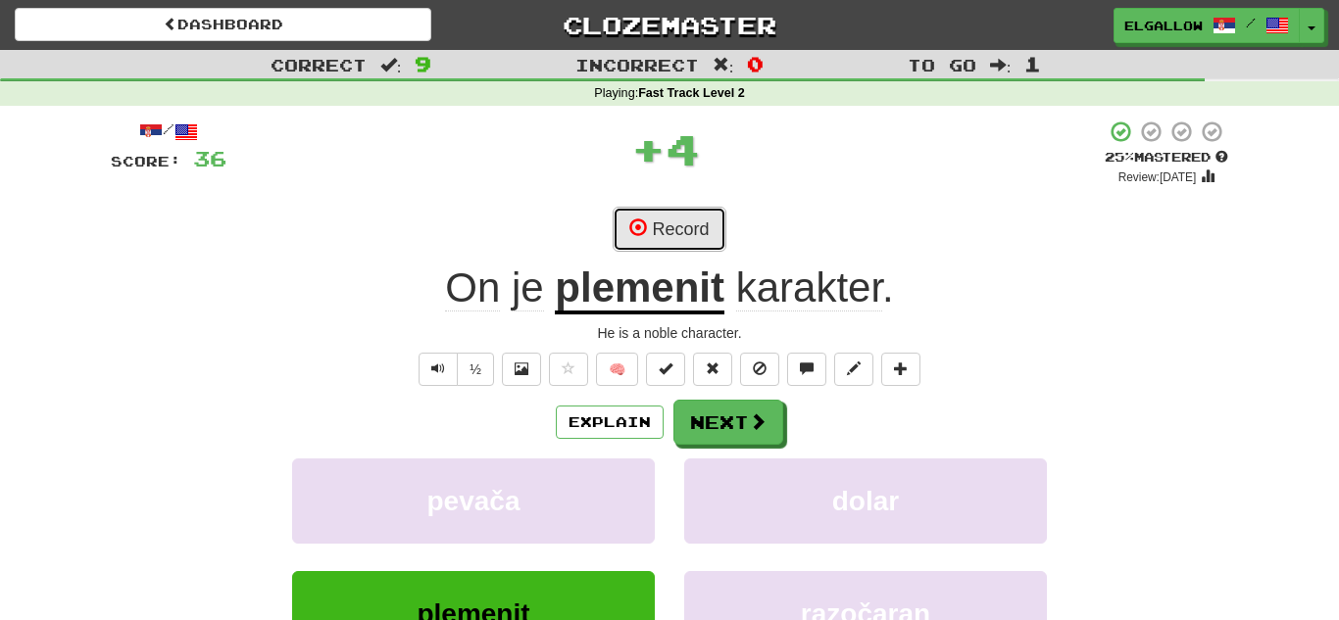
click at [713, 238] on button "Record" at bounding box center [668, 229] width 113 height 45
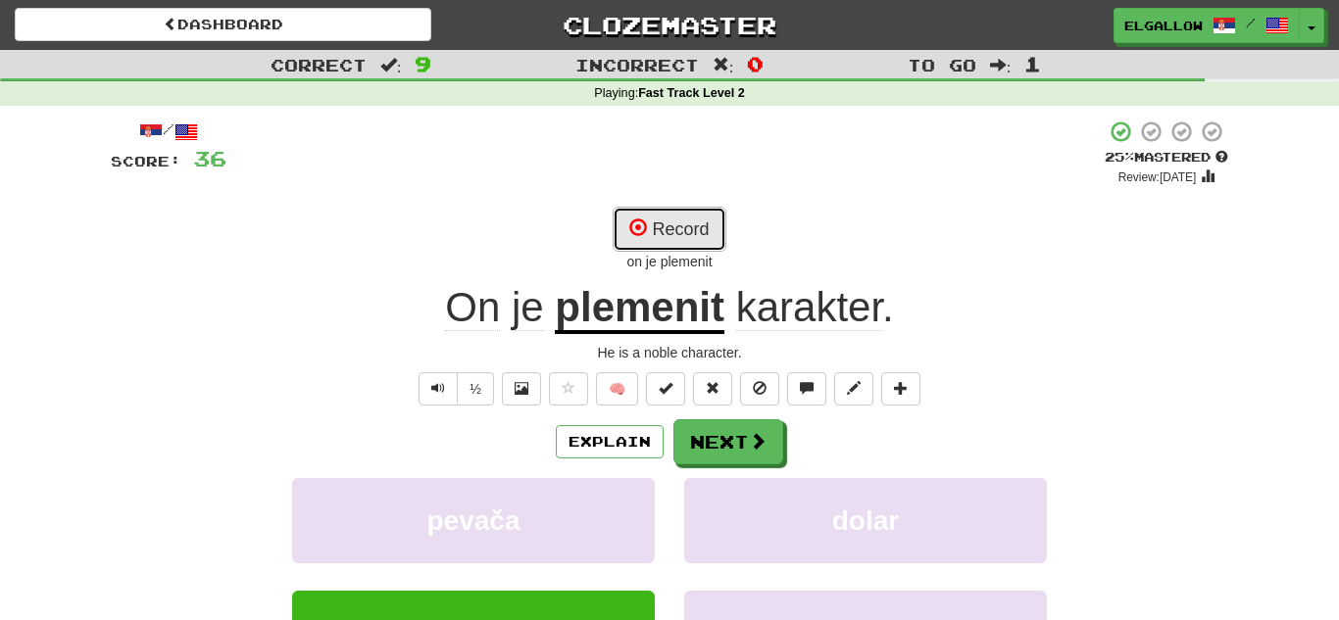
click at [706, 219] on button "Record" at bounding box center [668, 229] width 113 height 45
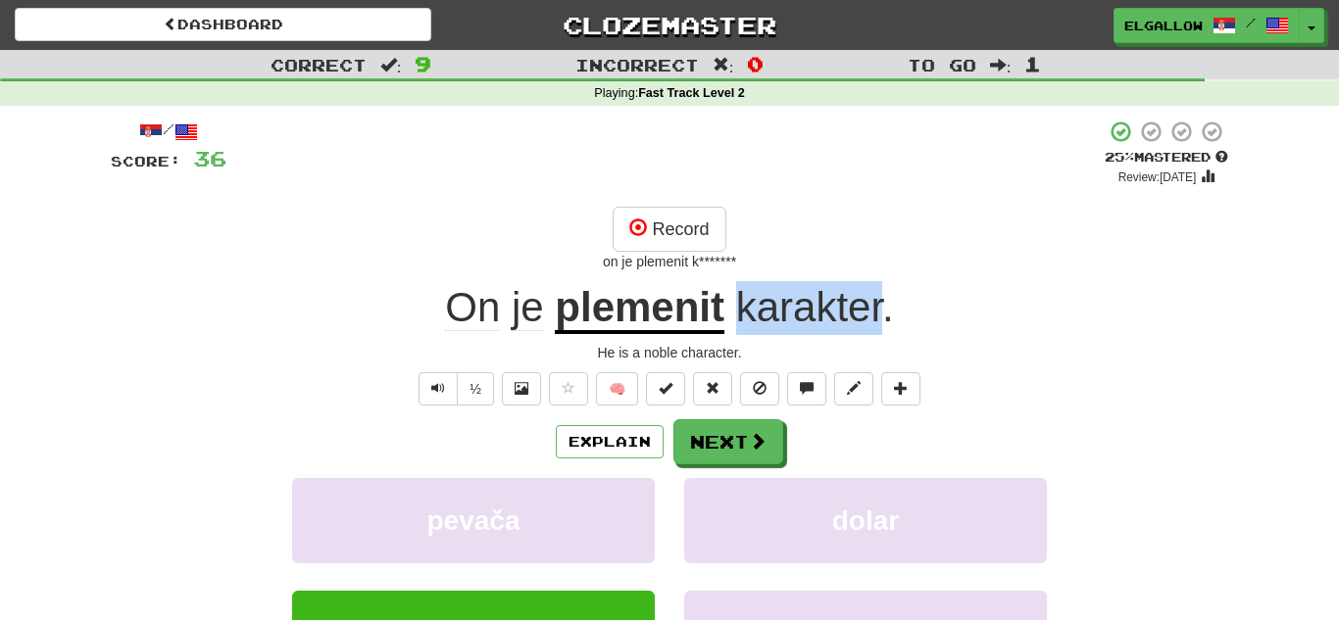
drag, startPoint x: 884, startPoint y: 318, endPoint x: 742, endPoint y: 316, distance: 142.1
click at [742, 316] on span "karakter ." at bounding box center [809, 307] width 170 height 47
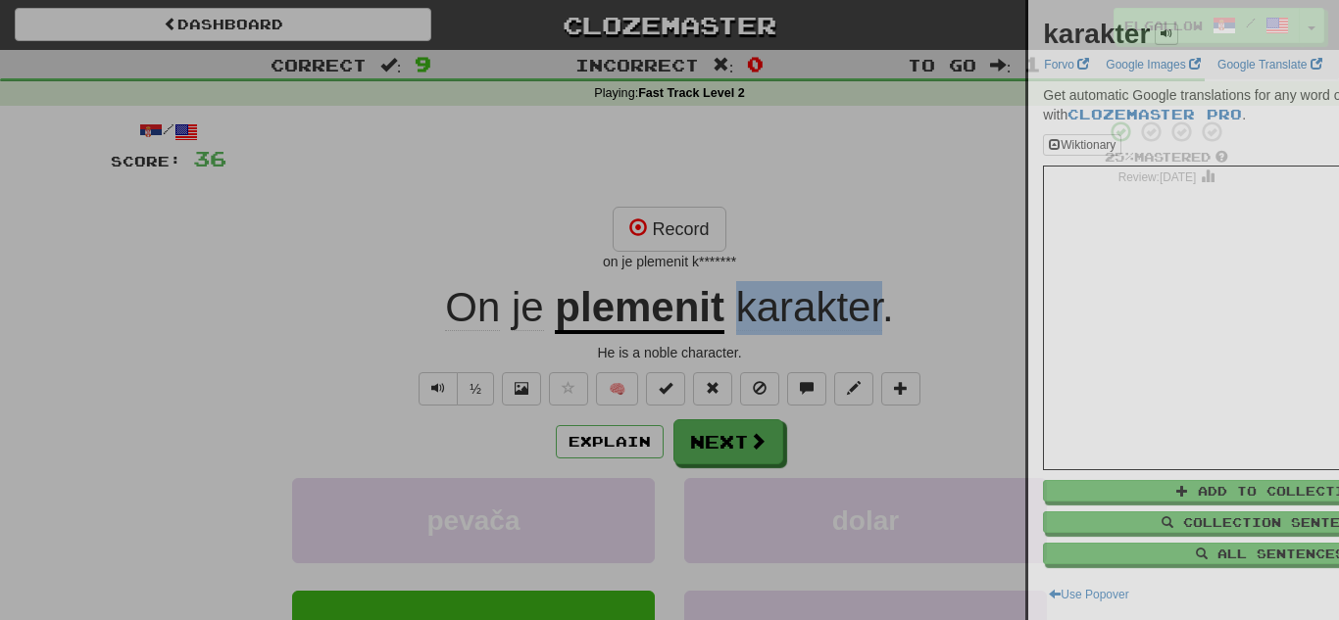
copy span "karakter"
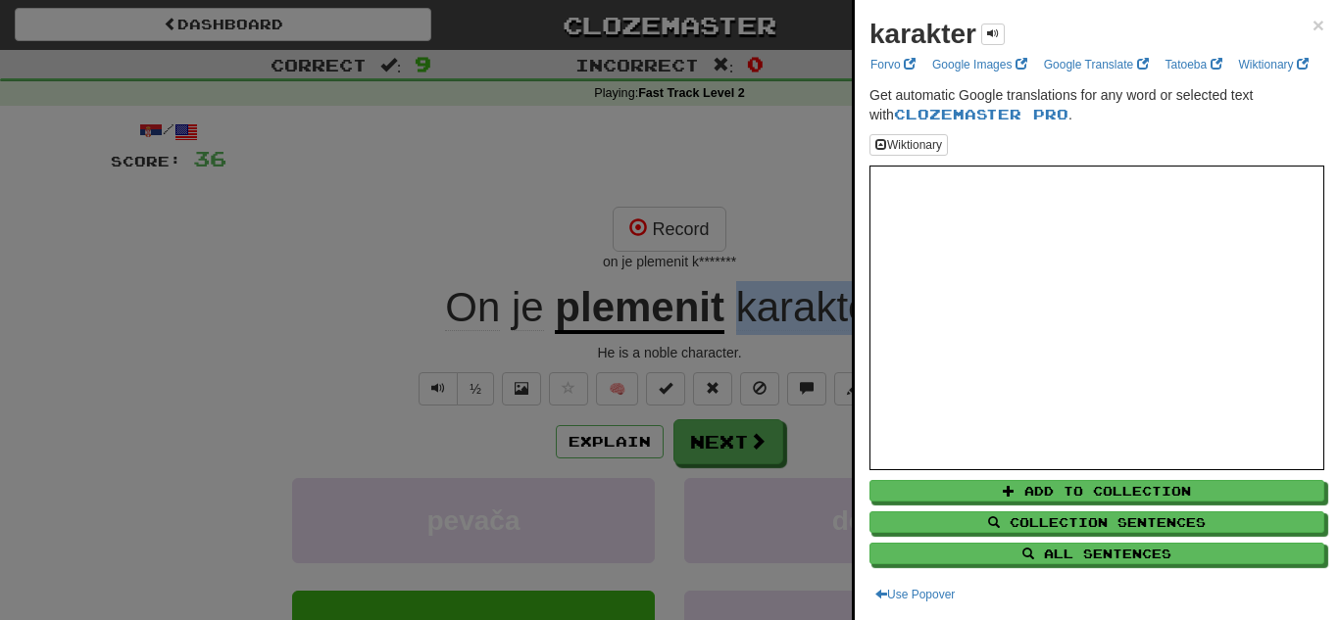
click at [717, 257] on div at bounding box center [669, 310] width 1339 height 620
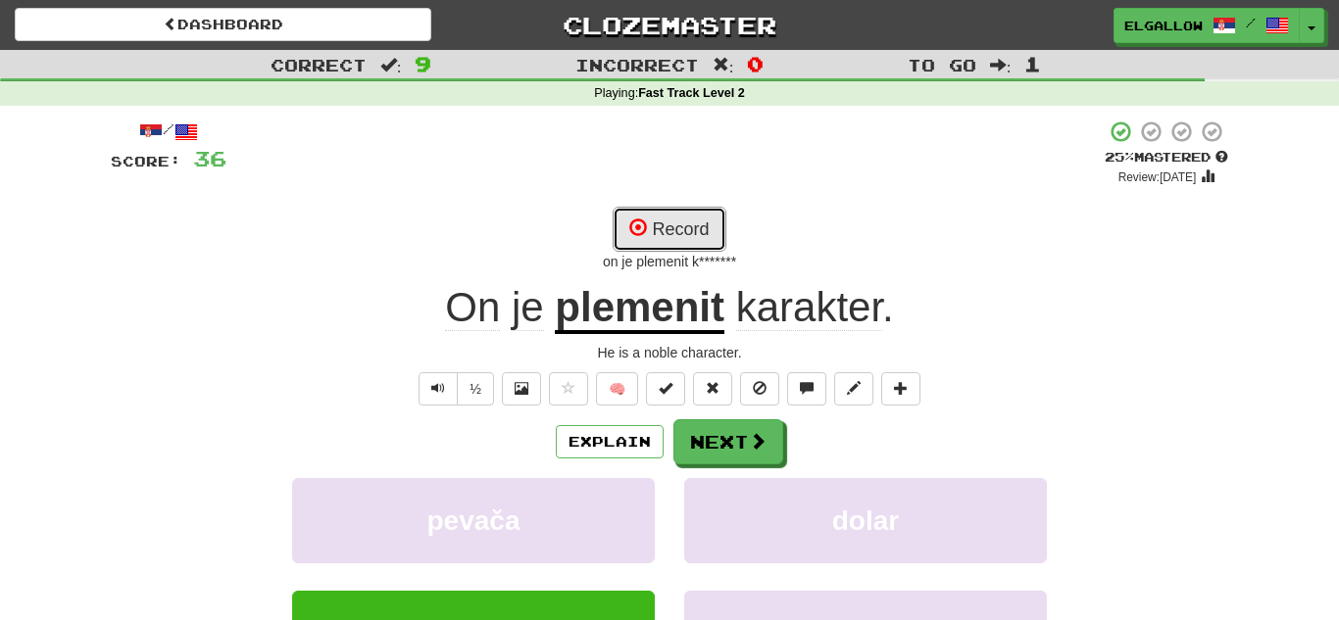
click at [684, 232] on button "Record" at bounding box center [668, 229] width 113 height 45
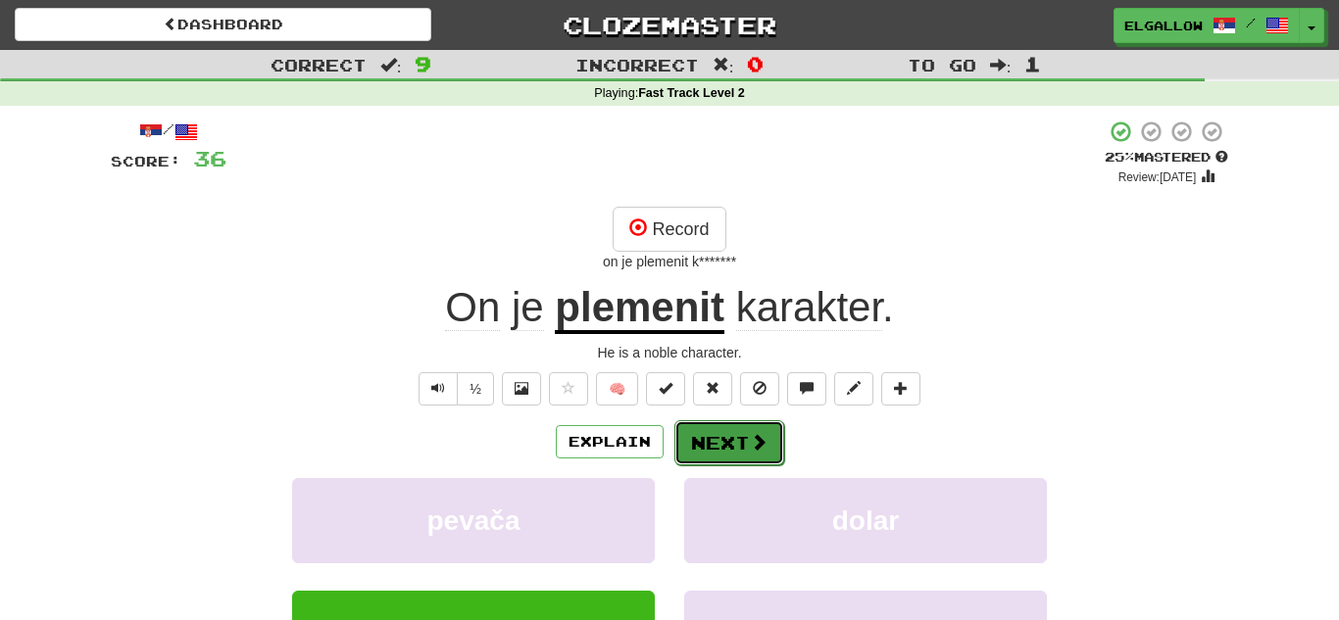
click at [744, 451] on button "Next" at bounding box center [729, 442] width 110 height 45
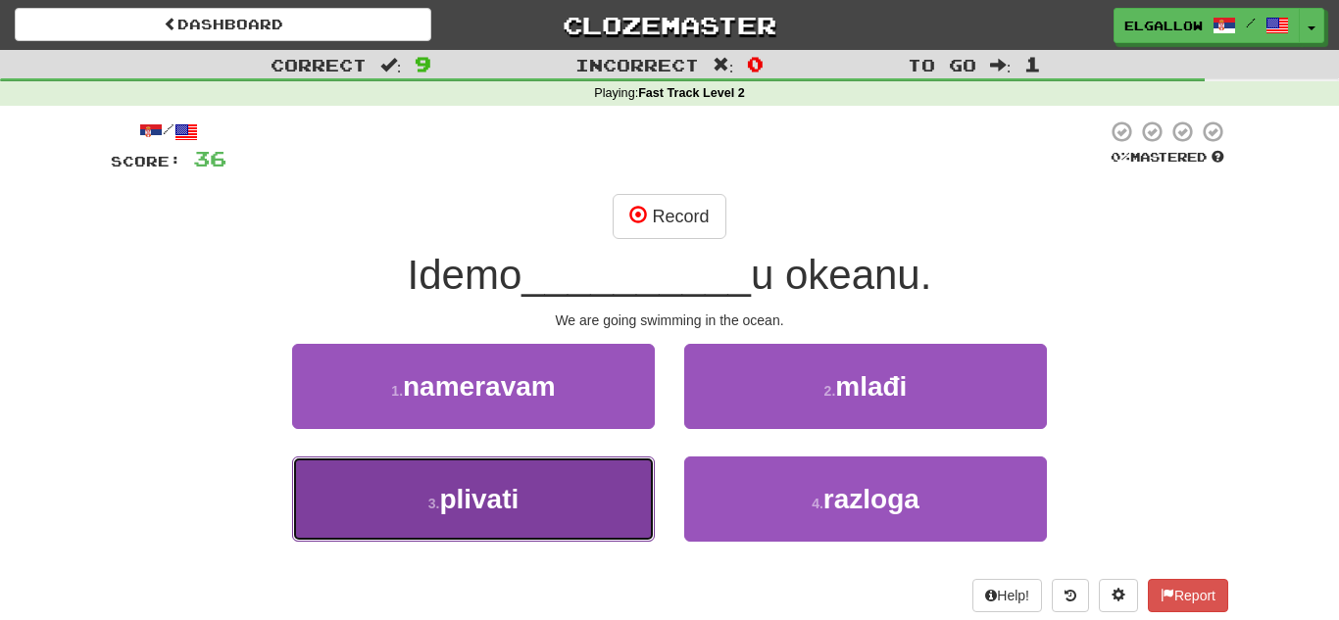
click at [379, 482] on button "3 . plivati" at bounding box center [473, 499] width 363 height 85
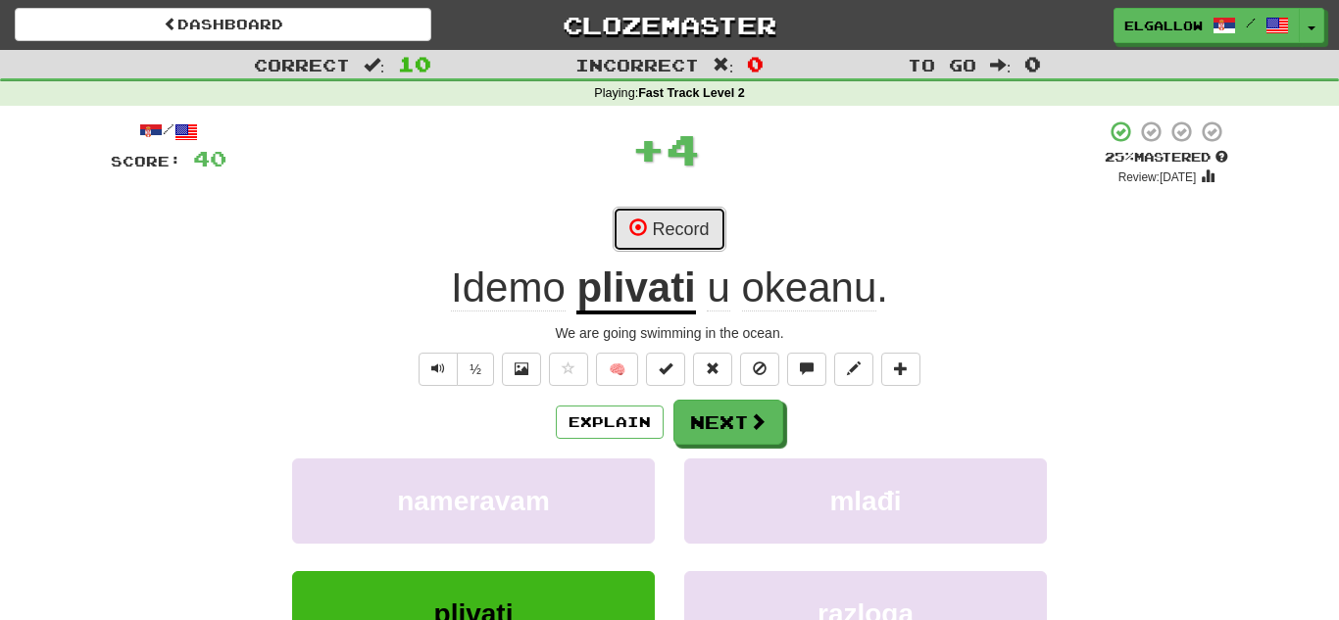
click at [654, 219] on button "Record" at bounding box center [668, 229] width 113 height 45
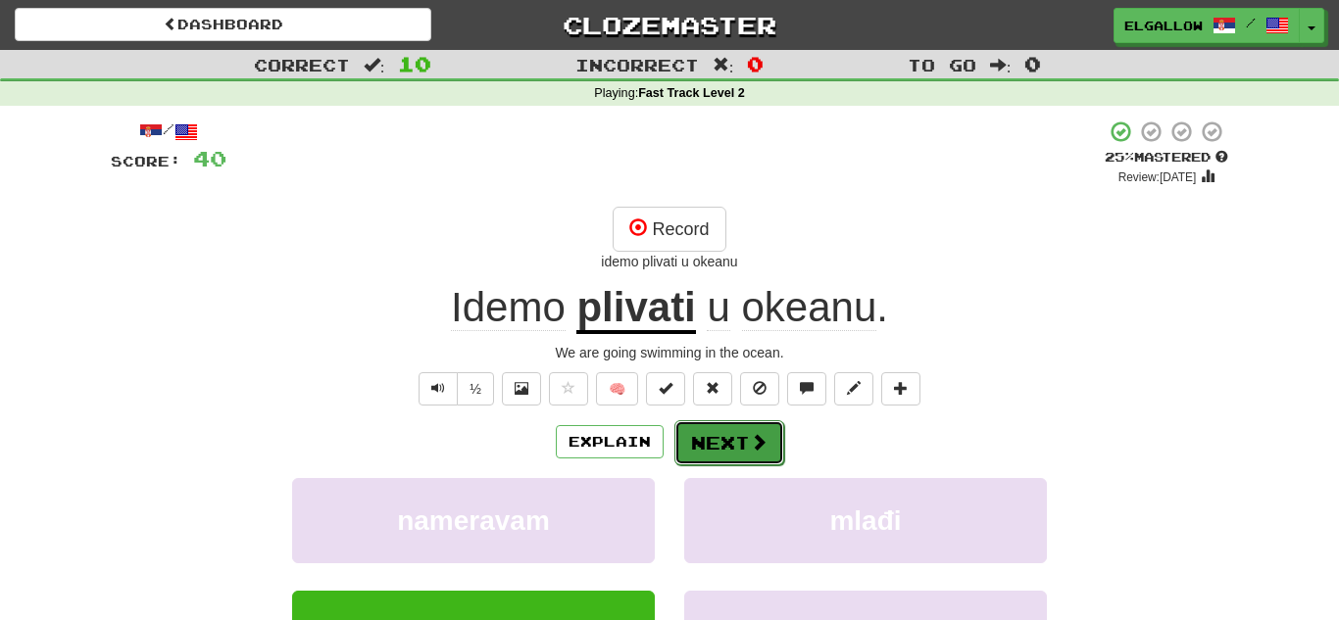
click at [745, 440] on button "Next" at bounding box center [729, 442] width 110 height 45
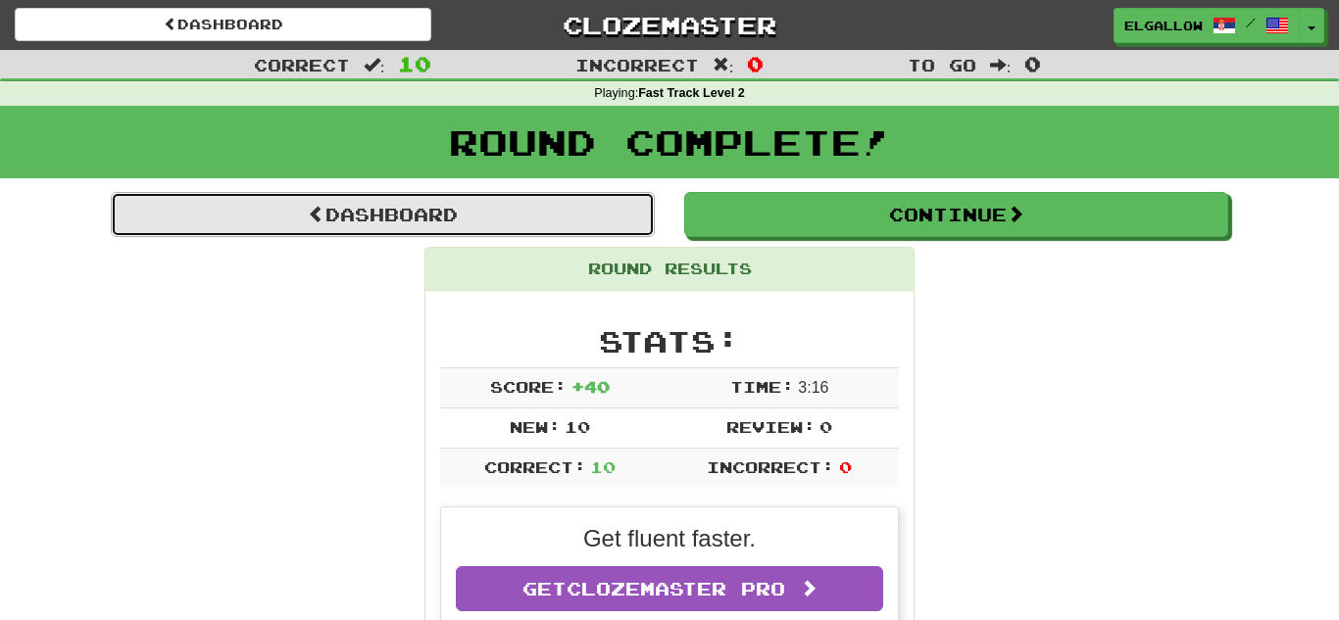
click at [329, 228] on link "Dashboard" at bounding box center [383, 214] width 544 height 45
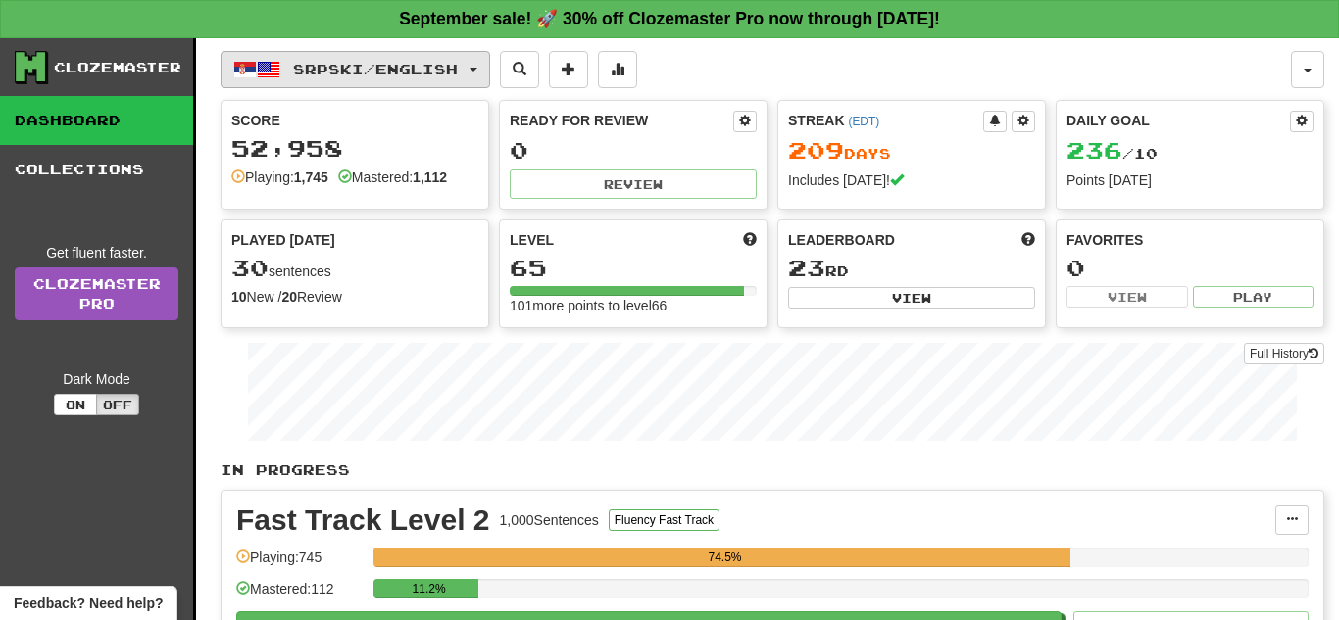
click at [430, 58] on button "Srpski / English" at bounding box center [354, 69] width 269 height 37
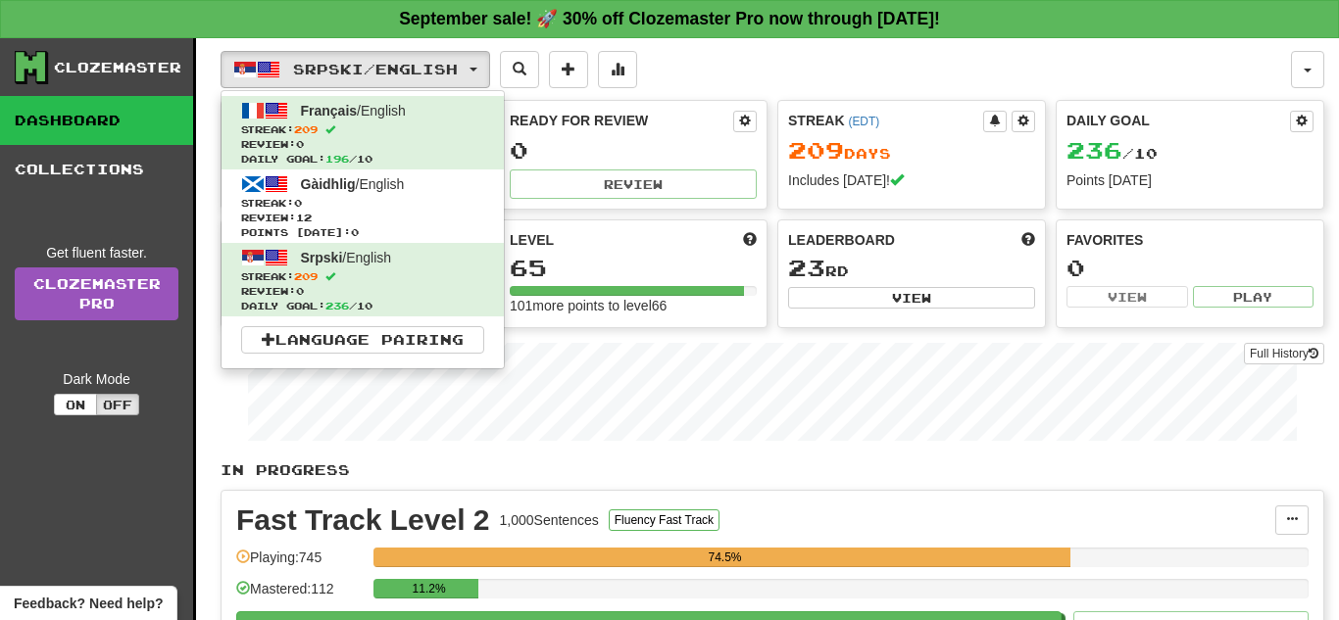
click at [805, 212] on div "Score 52,958 Playing: 1,745 Mastered: 1,112 Ready for Review 0 Review Streak ( …" at bounding box center [771, 214] width 1103 height 228
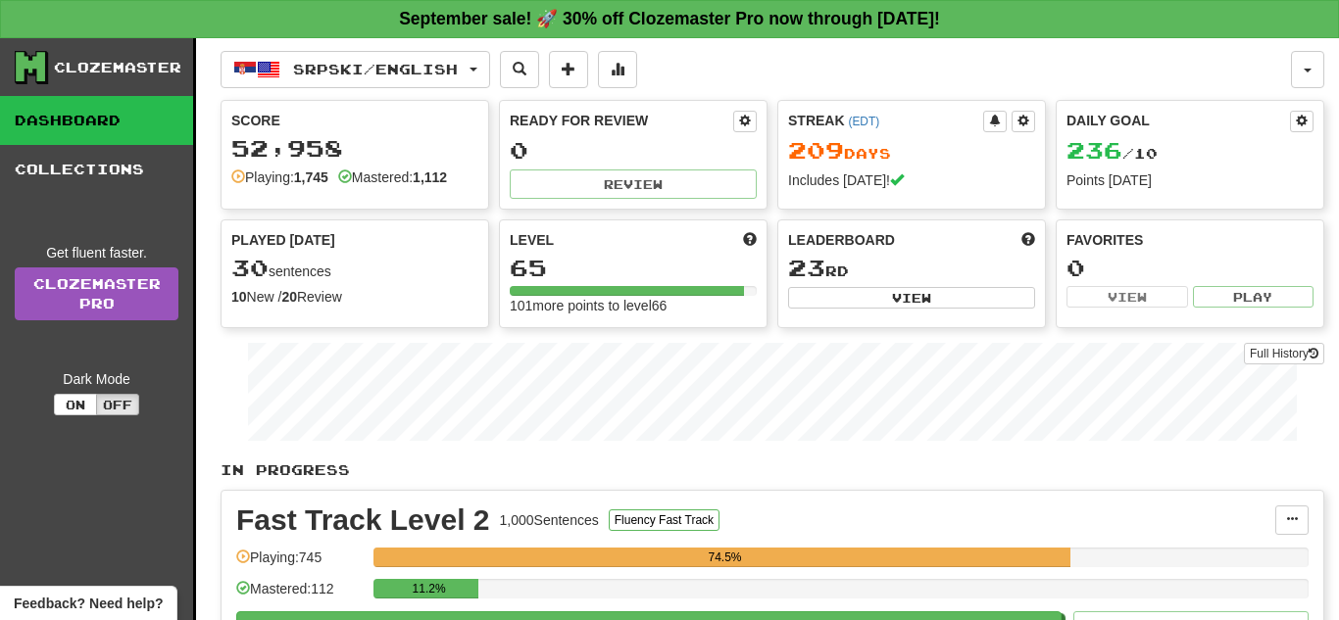
click at [832, 310] on div "Leaderboard 23 rd View" at bounding box center [911, 269] width 267 height 99
click at [837, 304] on button "View" at bounding box center [911, 298] width 247 height 22
select select "**********"
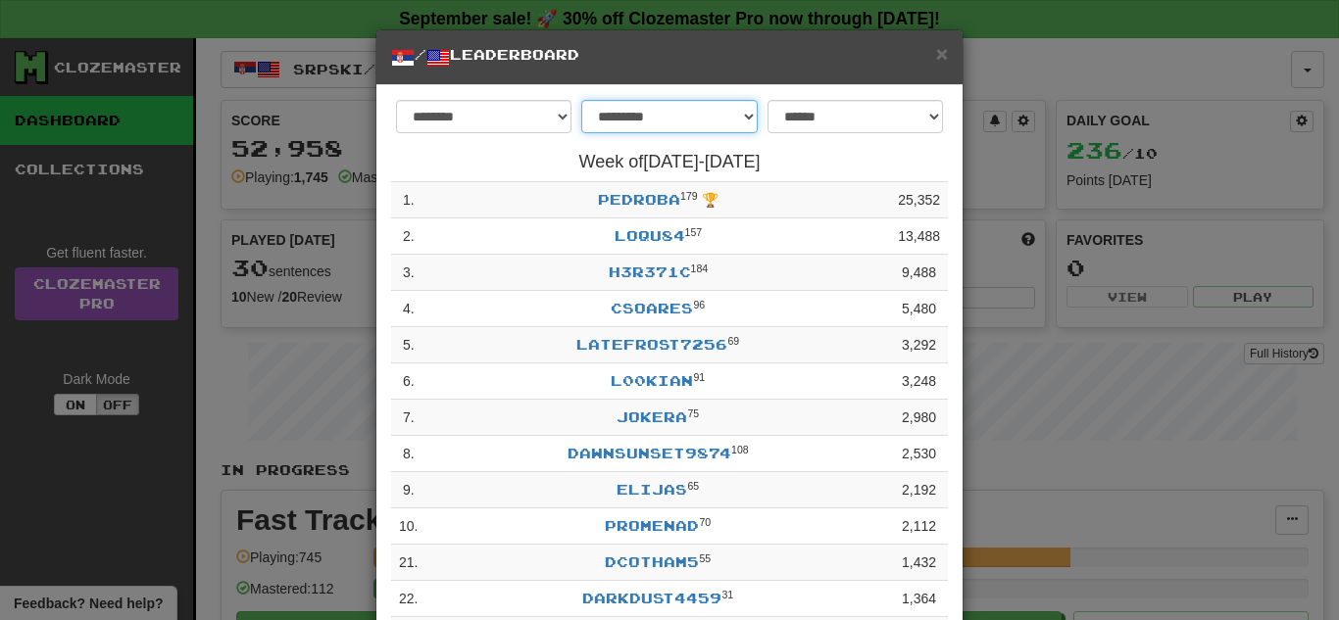
click at [669, 113] on select "**********" at bounding box center [668, 116] width 175 height 33
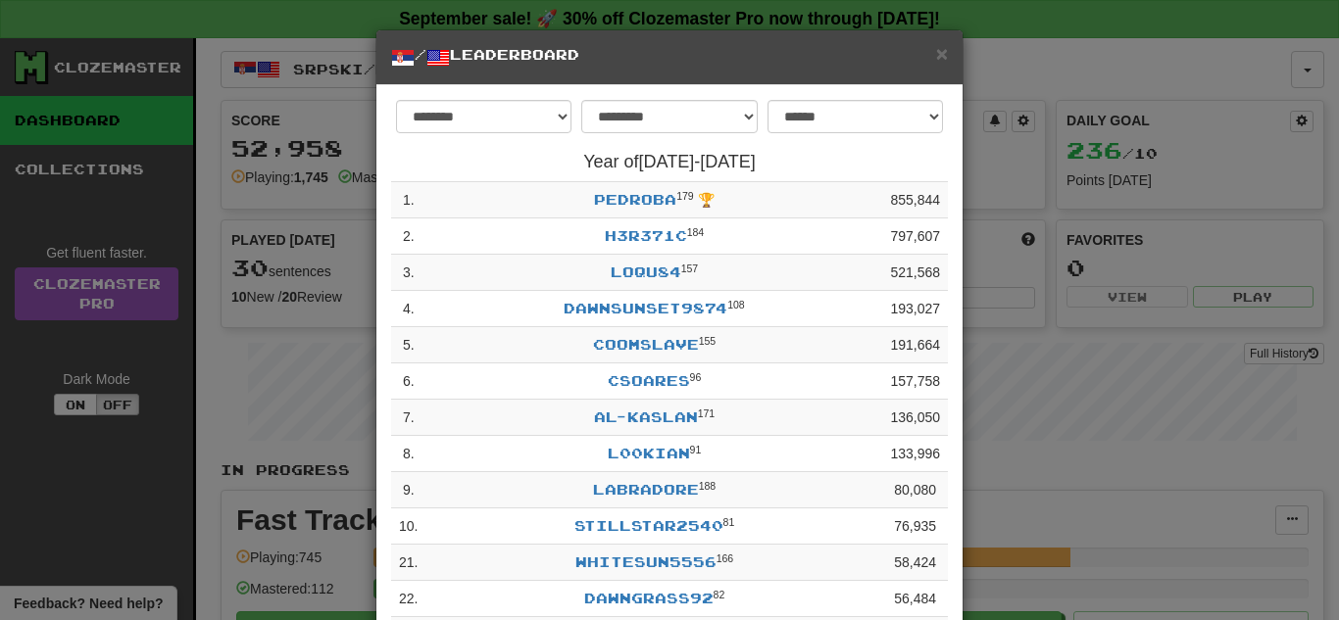
click at [726, 135] on form "**********" at bounding box center [669, 121] width 557 height 43
click at [722, 127] on select "**********" at bounding box center [668, 116] width 175 height 33
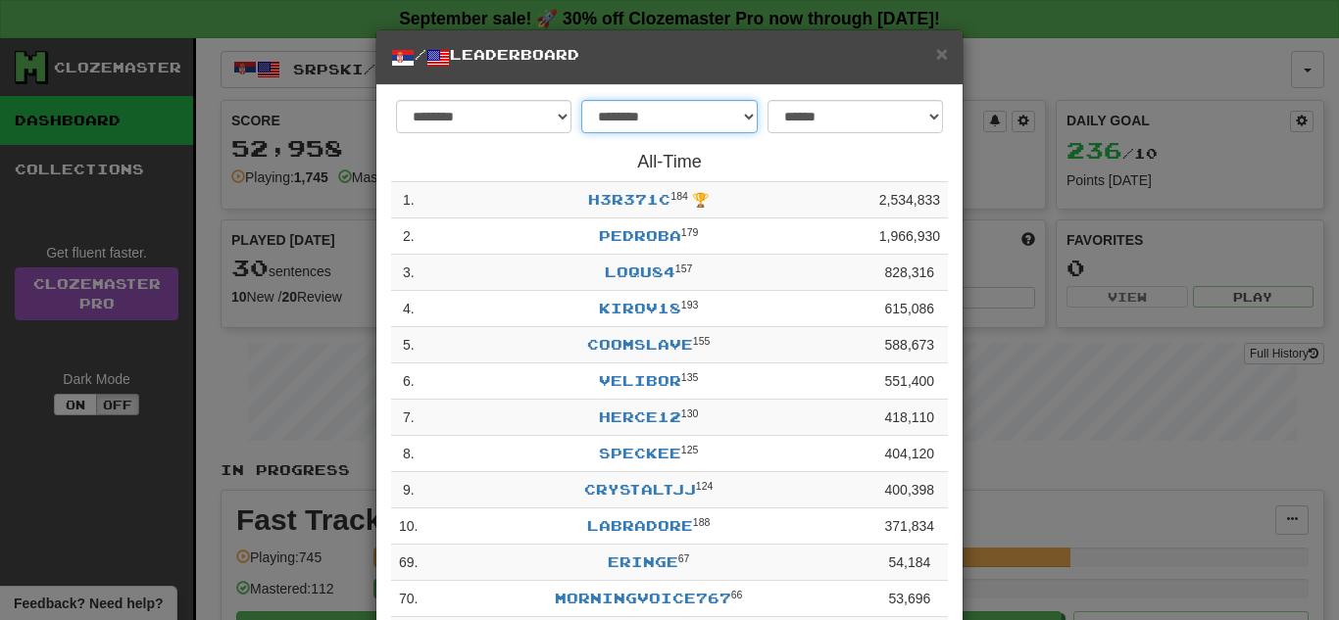
click at [706, 122] on select "**********" at bounding box center [668, 116] width 175 height 33
select select "*******"
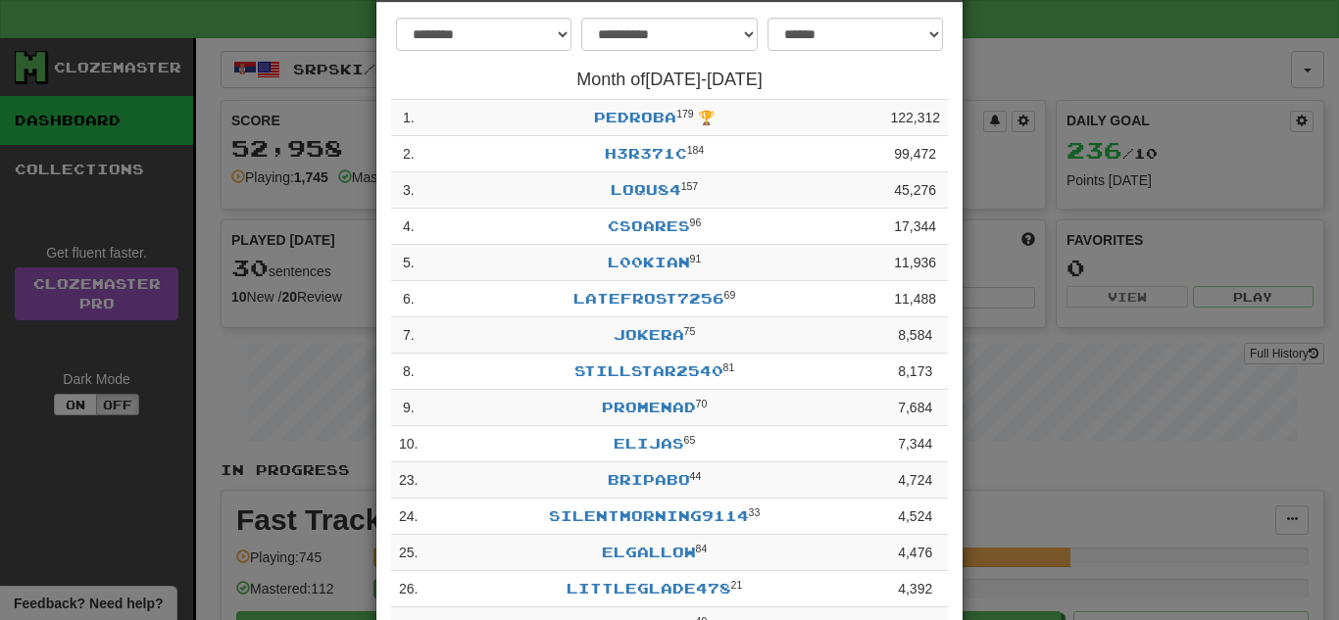
scroll to position [84, 0]
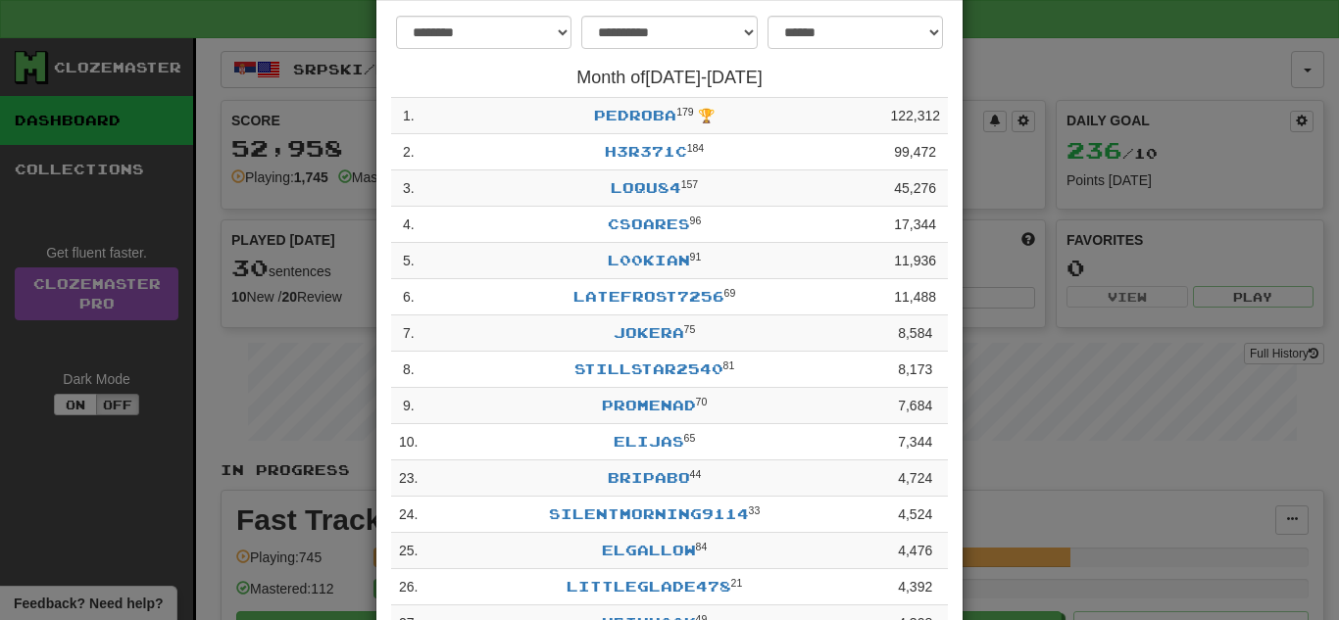
click at [1012, 389] on div "**********" at bounding box center [669, 310] width 1339 height 620
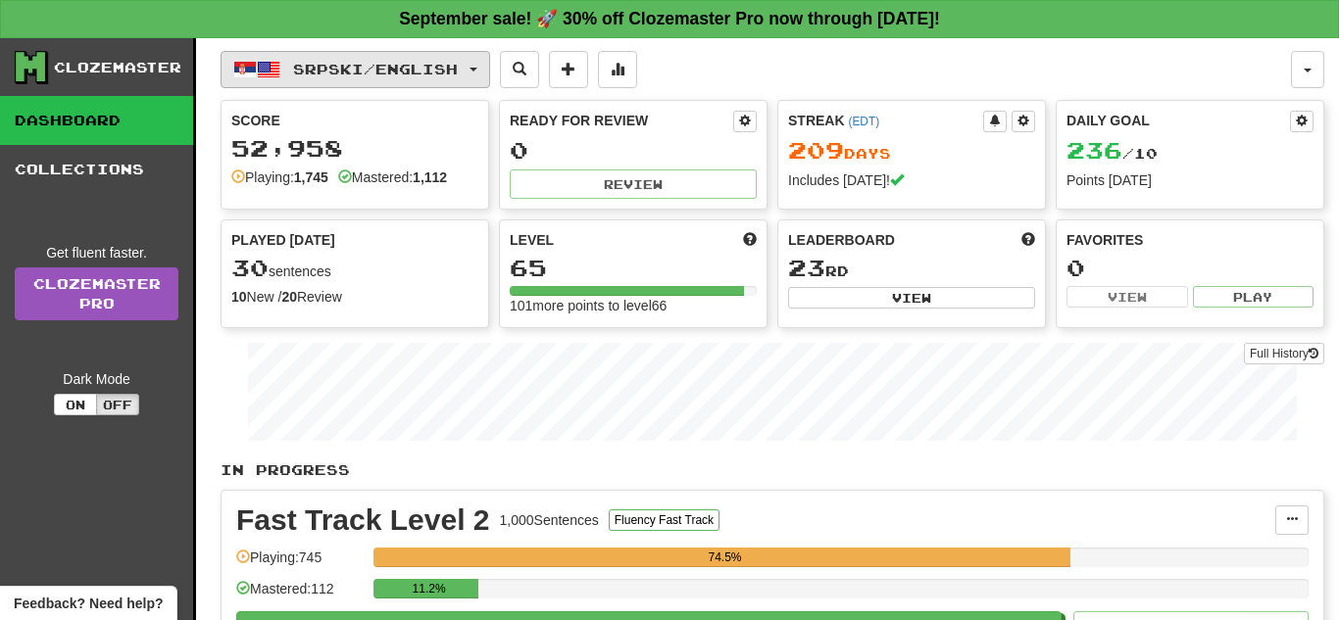
click at [448, 63] on span "Srpski / English" at bounding box center [375, 69] width 165 height 17
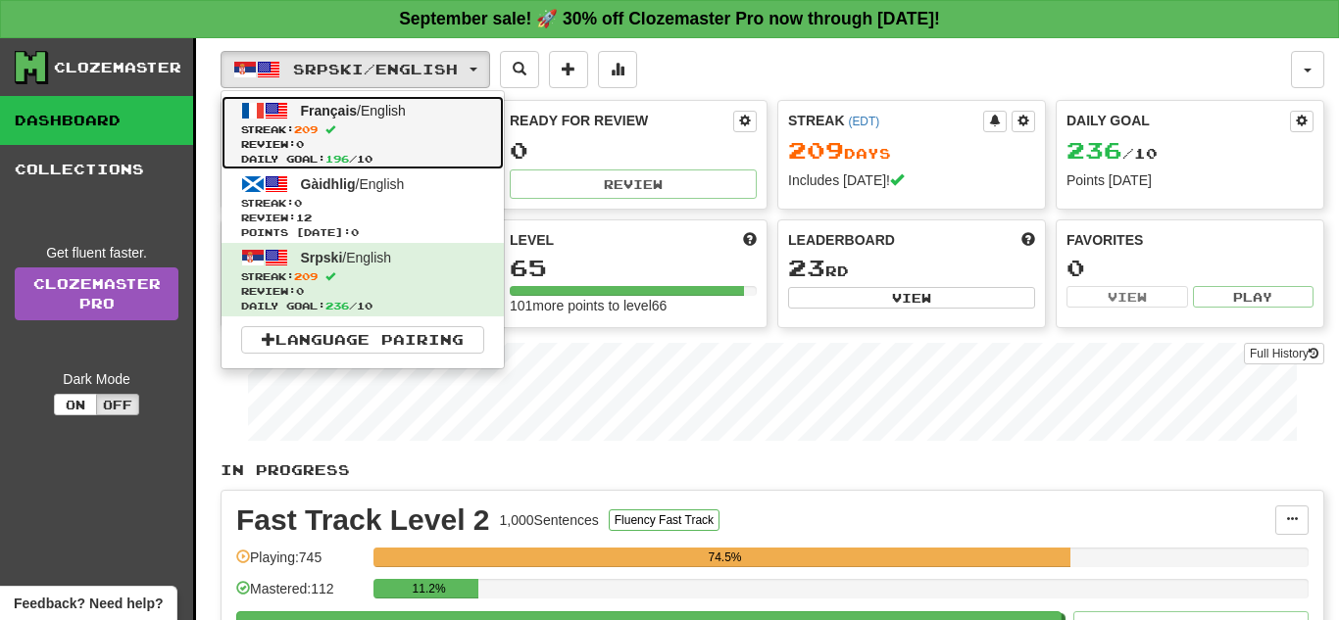
click at [410, 160] on span "Daily Goal: 196 / 10" at bounding box center [362, 159] width 243 height 15
